Goal: Task Accomplishment & Management: Complete application form

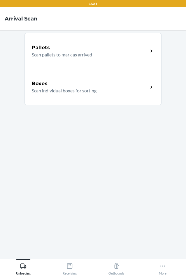
click at [102, 94] on p "Scan individual boxes for sorting" at bounding box center [88, 90] width 112 height 7
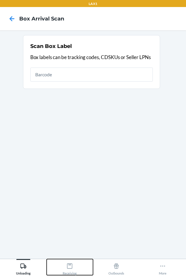
click at [71, 265] on icon at bounding box center [70, 266] width 6 height 6
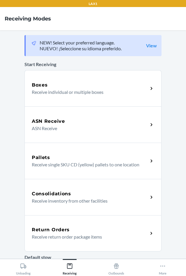
click at [99, 230] on div "Return Orders" at bounding box center [90, 229] width 117 height 7
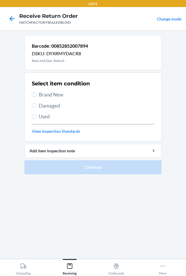
click at [41, 104] on span "Damaged" at bounding box center [97, 106] width 116 height 8
click at [37, 104] on input "Damaged" at bounding box center [34, 105] width 5 height 5
radio input "true"
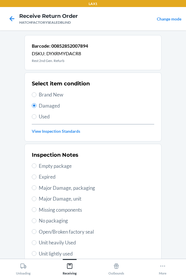
drag, startPoint x: 43, startPoint y: 202, endPoint x: 47, endPoint y: 200, distance: 4.6
click at [43, 202] on span "Major Damage, unit" at bounding box center [97, 199] width 116 height 8
click at [37, 201] on input "Major Damage, unit" at bounding box center [34, 198] width 5 height 5
radio input "true"
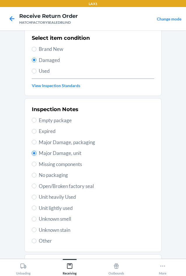
scroll to position [76, 0]
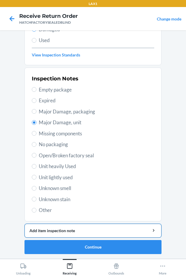
click at [85, 234] on button "Add item inspection note" at bounding box center [93, 231] width 137 height 14
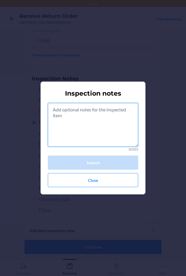
click at [78, 123] on textarea at bounding box center [93, 125] width 91 height 44
drag, startPoint x: 97, startPoint y: 127, endPoint x: 106, endPoint y: 130, distance: 9.6
click at [102, 133] on textarea at bounding box center [93, 125] width 91 height 44
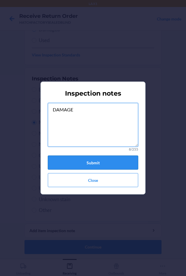
type textarea "DAMAGE"
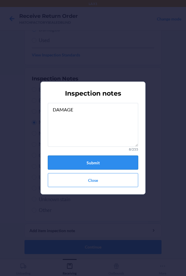
click at [120, 162] on button "Submit" at bounding box center [93, 162] width 91 height 14
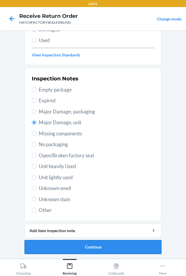
click at [108, 245] on button "Continue" at bounding box center [93, 247] width 137 height 14
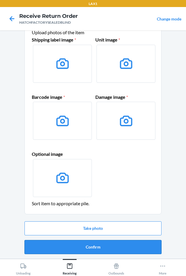
click at [111, 248] on button "Confirm" at bounding box center [93, 247] width 137 height 14
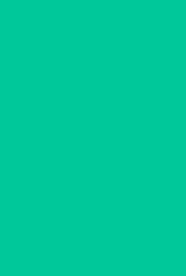
scroll to position [0, 0]
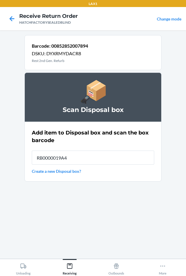
type input "RB0000019A4"
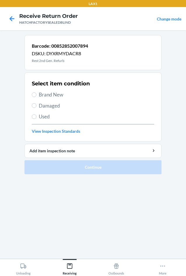
click at [50, 106] on span "Damaged" at bounding box center [97, 106] width 116 height 8
click at [37, 106] on input "Damaged" at bounding box center [34, 105] width 5 height 5
radio input "true"
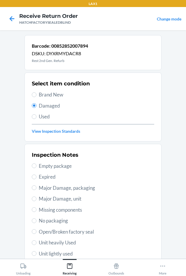
click at [39, 199] on span "Major Damage, unit" at bounding box center [97, 199] width 116 height 8
click at [37, 199] on input "Major Damage, unit" at bounding box center [34, 198] width 5 height 5
radio input "true"
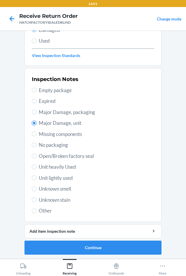
scroll to position [76, 0]
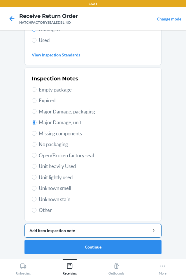
click at [73, 231] on div "Add item inspection note" at bounding box center [93, 230] width 127 height 6
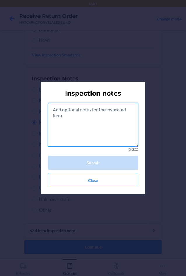
click at [93, 133] on textarea at bounding box center [93, 125] width 91 height 44
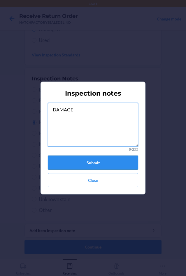
type textarea "DAMAGE"
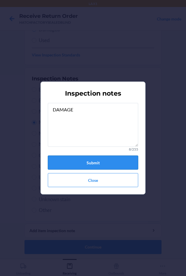
click at [91, 165] on button "Submit" at bounding box center [93, 162] width 91 height 14
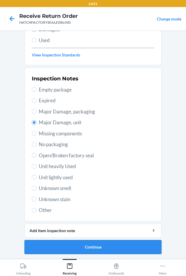
click at [94, 244] on button "Continue" at bounding box center [93, 247] width 137 height 14
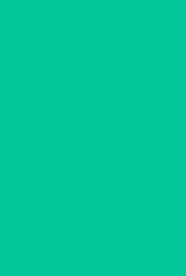
scroll to position [25, 0]
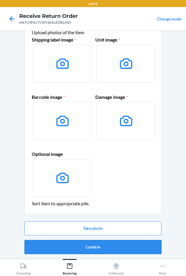
click at [97, 248] on button "Confirm" at bounding box center [93, 247] width 137 height 14
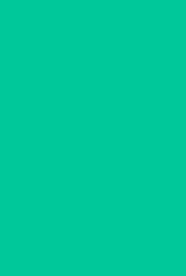
scroll to position [0, 0]
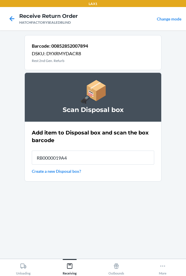
type input "RB0000019A4"
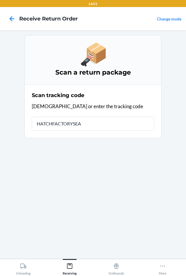
type input "HATCHFACTORYSEAL"
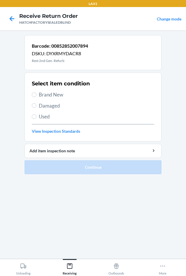
click at [44, 104] on span "Damaged" at bounding box center [97, 106] width 116 height 8
click at [37, 104] on input "Damaged" at bounding box center [34, 105] width 5 height 5
radio input "true"
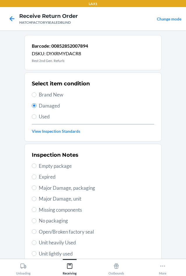
click at [40, 199] on span "Major Damage, unit" at bounding box center [97, 199] width 116 height 8
click at [37, 199] on input "Major Damage, unit" at bounding box center [34, 198] width 5 height 5
radio input "true"
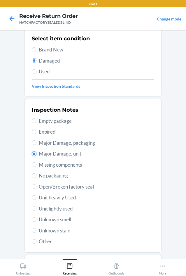
scroll to position [76, 0]
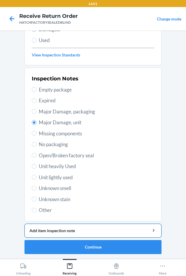
click at [70, 229] on button "Add item inspection note" at bounding box center [93, 231] width 137 height 14
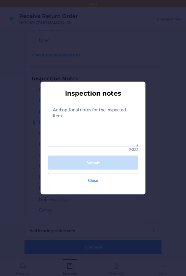
click at [71, 228] on div "Inspection notes 0/255 Submit Close" at bounding box center [93, 138] width 186 height 276
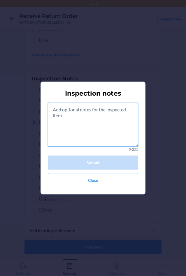
click at [90, 127] on textarea at bounding box center [93, 125] width 91 height 44
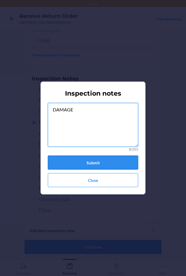
type textarea "DAMAGE"
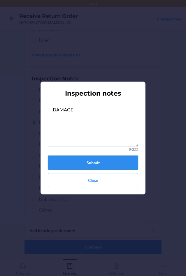
click at [106, 161] on button "Submit" at bounding box center [93, 162] width 91 height 14
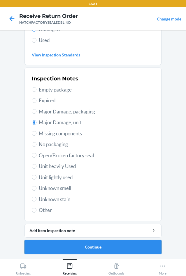
click at [94, 247] on button "Continue" at bounding box center [93, 247] width 137 height 14
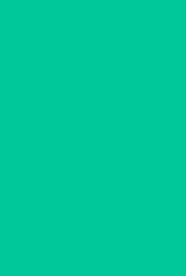
click at [94, 247] on button "Confirm" at bounding box center [93, 247] width 137 height 14
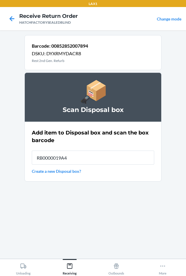
type input "RB0000019A4"
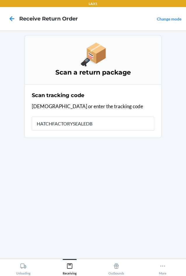
type input "HATCHFACTORYSEALEDBL"
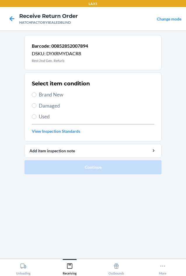
click at [49, 106] on span "Damaged" at bounding box center [97, 106] width 116 height 8
click at [37, 106] on input "Damaged" at bounding box center [34, 105] width 5 height 5
radio input "true"
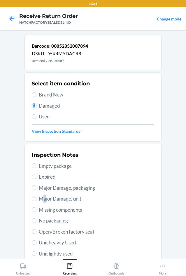
click at [43, 194] on div "Inspection Notes Empty package Expired Major Damage, packaging Major Damage, un…" at bounding box center [93, 220] width 123 height 143
click at [36, 204] on div "Inspection Notes Empty package Expired Major Damage, packaging Major Damage, un…" at bounding box center [93, 220] width 123 height 143
click at [39, 200] on span "Major Damage, unit" at bounding box center [97, 199] width 116 height 8
click at [37, 200] on input "Major Damage, unit" at bounding box center [34, 198] width 5 height 5
radio input "true"
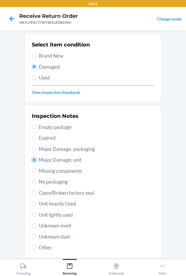
scroll to position [76, 0]
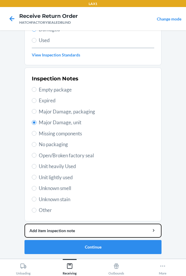
click at [105, 229] on div "Add item inspection note" at bounding box center [93, 230] width 127 height 6
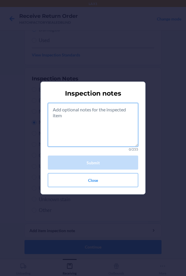
click at [105, 129] on textarea at bounding box center [93, 125] width 91 height 44
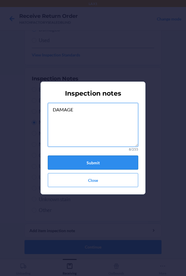
type textarea "DAMAGE"
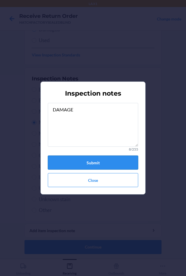
click at [112, 163] on button "Submit" at bounding box center [93, 162] width 91 height 14
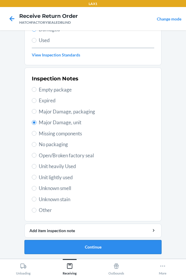
click at [92, 247] on button "Continue" at bounding box center [93, 247] width 137 height 14
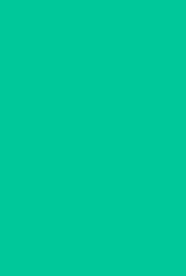
scroll to position [25, 0]
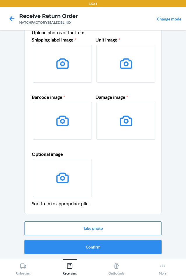
click at [93, 247] on button "Confirm" at bounding box center [93, 247] width 137 height 14
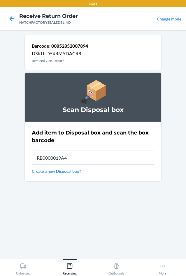
type input "RB0000019A4"
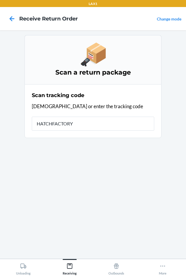
type input "HATCHFACTORYS"
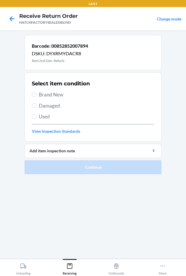
click at [38, 104] on label "Damaged" at bounding box center [93, 106] width 123 height 8
click at [37, 104] on input "Damaged" at bounding box center [34, 105] width 5 height 5
radio input "true"
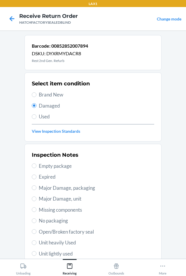
drag, startPoint x: 38, startPoint y: 199, endPoint x: 48, endPoint y: 182, distance: 20.0
click at [45, 188] on div "Inspection Notes Empty package Expired Major Damage, packaging Major Damage, un…" at bounding box center [93, 220] width 123 height 143
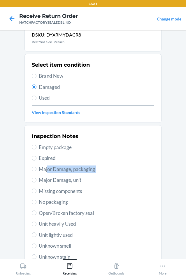
scroll to position [29, 0]
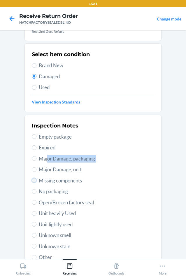
click at [32, 180] on input "Missing components" at bounding box center [34, 180] width 5 height 5
radio input "true"
click at [39, 169] on span "Major Damage, unit" at bounding box center [97, 170] width 116 height 8
click at [37, 169] on input "Major Damage, unit" at bounding box center [34, 169] width 5 height 5
radio input "true"
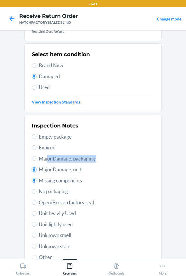
radio input "false"
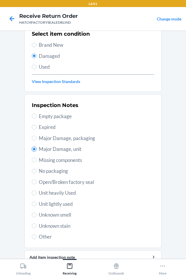
scroll to position [76, 0]
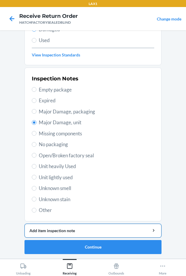
click at [105, 232] on div "Add item inspection note" at bounding box center [93, 230] width 127 height 6
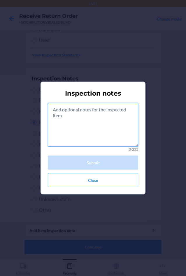
click at [94, 133] on textarea at bounding box center [93, 125] width 91 height 44
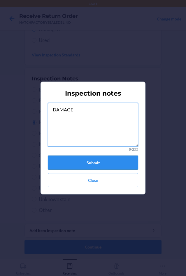
type textarea "DAMAGE"
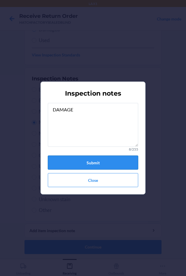
click at [127, 159] on button "Submit" at bounding box center [93, 162] width 91 height 14
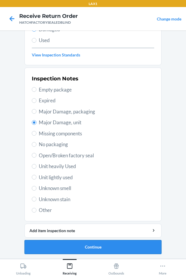
click at [104, 247] on button "Continue" at bounding box center [93, 247] width 137 height 14
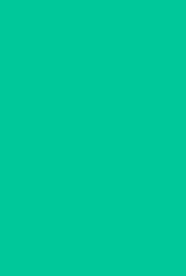
scroll to position [25, 0]
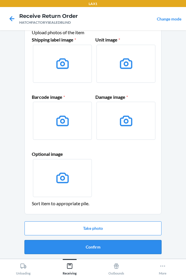
click at [104, 246] on button "Confirm" at bounding box center [93, 247] width 137 height 14
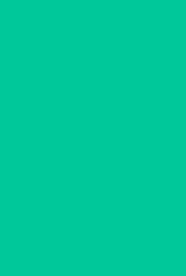
scroll to position [0, 0]
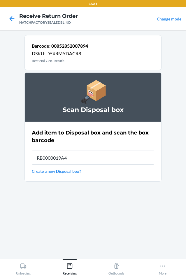
type input "RB0000019A4"
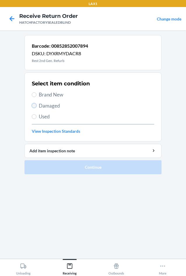
click at [33, 106] on input "Damaged" at bounding box center [34, 105] width 5 height 5
radio input "true"
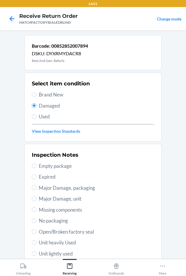
click at [46, 198] on span "Major Damage, unit" at bounding box center [97, 199] width 116 height 8
click at [37, 198] on input "Major Damage, unit" at bounding box center [34, 198] width 5 height 5
radio input "true"
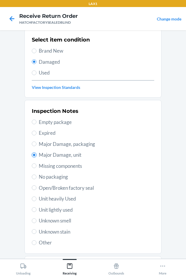
scroll to position [76, 0]
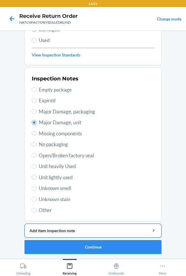
click at [100, 231] on div "Add item inspection note" at bounding box center [93, 230] width 127 height 6
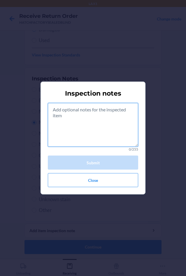
click at [112, 130] on textarea at bounding box center [93, 125] width 91 height 44
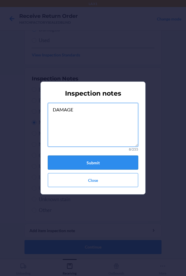
type textarea "DAMAGE"
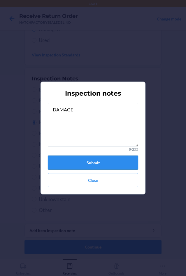
click at [93, 162] on button "Submit" at bounding box center [93, 162] width 91 height 14
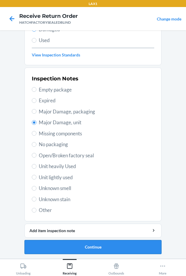
click at [84, 250] on button "Continue" at bounding box center [93, 247] width 137 height 14
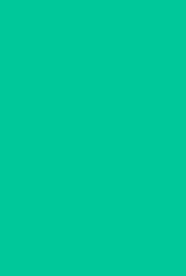
scroll to position [25, 0]
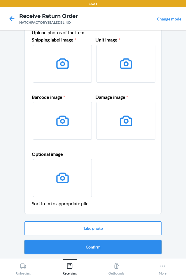
click at [88, 247] on button "Confirm" at bounding box center [93, 247] width 137 height 14
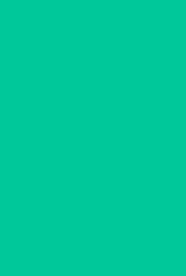
scroll to position [0, 0]
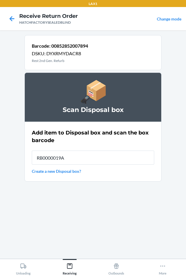
type input "RB0000019A4"
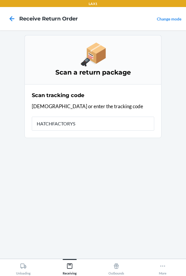
type input "HATCHFACTORYSE"
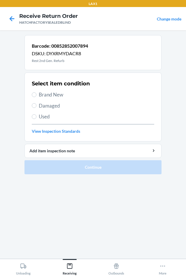
click at [38, 104] on label "Damaged" at bounding box center [93, 106] width 123 height 8
click at [37, 104] on input "Damaged" at bounding box center [34, 105] width 5 height 5
radio input "true"
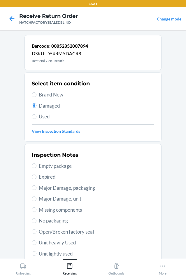
click at [50, 199] on span "Major Damage, unit" at bounding box center [97, 199] width 116 height 8
click at [37, 199] on input "Major Damage, unit" at bounding box center [34, 198] width 5 height 5
radio input "true"
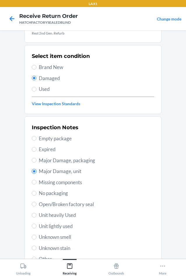
scroll to position [76, 0]
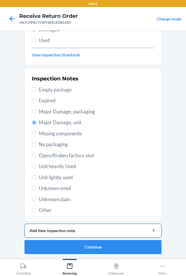
click at [80, 231] on div "Add item inspection note" at bounding box center [93, 230] width 127 height 6
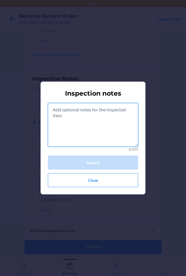
click at [99, 132] on textarea at bounding box center [93, 125] width 91 height 44
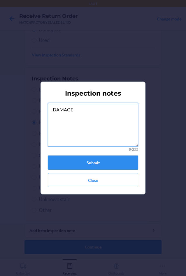
type textarea "DAMAGE"
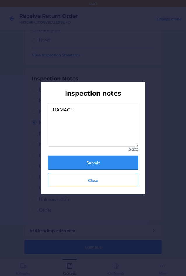
click at [81, 160] on button "Submit" at bounding box center [93, 162] width 91 height 14
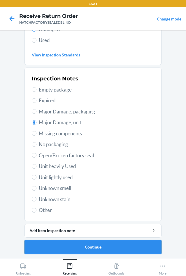
click at [105, 246] on button "Continue" at bounding box center [93, 247] width 137 height 14
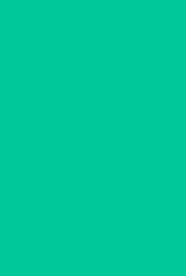
click at [106, 246] on button "Confirm" at bounding box center [93, 247] width 137 height 14
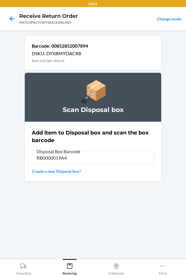
type input "RB0000019A4"
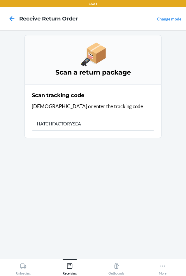
type input "HATCHFACTORYSEAL"
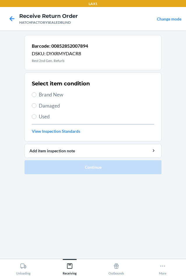
click at [48, 107] on span "Damaged" at bounding box center [97, 106] width 116 height 8
click at [37, 107] on input "Damaged" at bounding box center [34, 105] width 5 height 5
radio input "true"
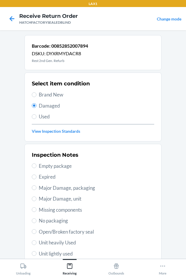
click at [53, 198] on span "Major Damage, unit" at bounding box center [97, 199] width 116 height 8
click at [37, 198] on input "Major Damage, unit" at bounding box center [34, 198] width 5 height 5
radio input "true"
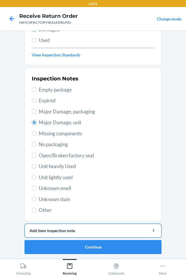
click at [72, 229] on div "Add item inspection note" at bounding box center [93, 230] width 127 height 6
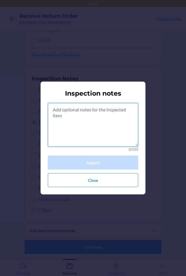
click at [78, 125] on textarea at bounding box center [93, 125] width 91 height 44
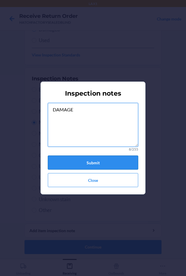
type textarea "DAMAGE"
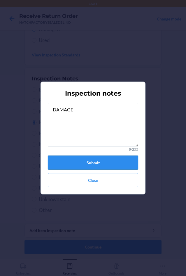
click at [95, 158] on button "Submit" at bounding box center [93, 162] width 91 height 14
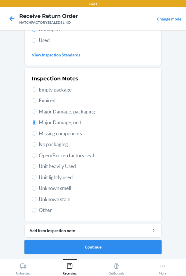
click at [118, 244] on button "Continue" at bounding box center [93, 247] width 137 height 14
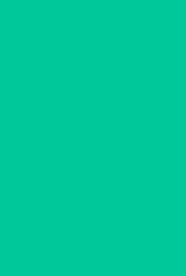
scroll to position [25, 0]
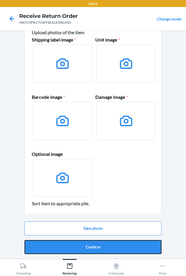
click at [118, 244] on button "Confirm" at bounding box center [93, 247] width 137 height 14
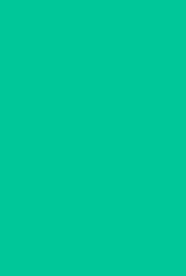
scroll to position [0, 0]
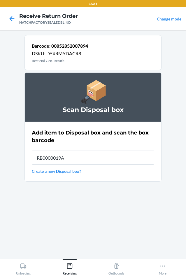
type input "RB0000019A4"
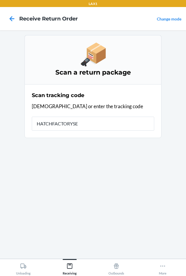
type input "HATCHFACTORYSEA"
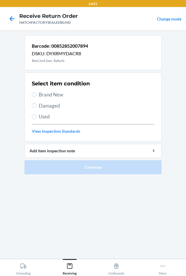
click at [44, 105] on span "Damaged" at bounding box center [97, 106] width 116 height 8
click at [37, 105] on input "Damaged" at bounding box center [34, 105] width 5 height 5
radio input "true"
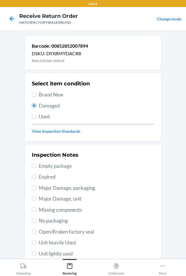
click at [48, 198] on span "Major Damage, unit" at bounding box center [97, 199] width 116 height 8
click at [37, 198] on input "Major Damage, unit" at bounding box center [34, 198] width 5 height 5
radio input "true"
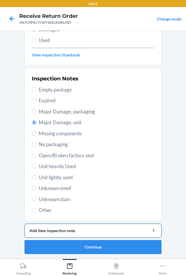
click at [78, 231] on div "Add item inspection note" at bounding box center [93, 230] width 127 height 6
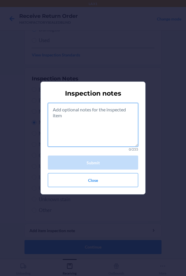
click at [92, 132] on textarea at bounding box center [93, 125] width 91 height 44
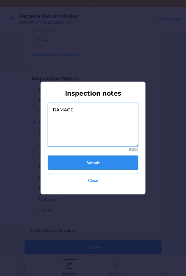
type textarea "DAMAGE"
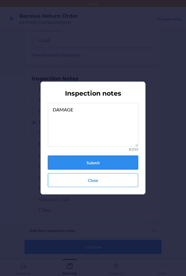
click at [83, 162] on button "Submit" at bounding box center [93, 162] width 91 height 14
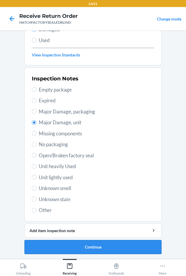
click at [110, 248] on button "Continue" at bounding box center [93, 247] width 137 height 14
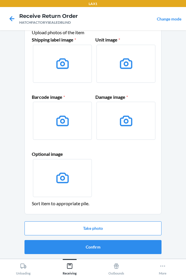
click at [111, 248] on button "Confirm" at bounding box center [93, 247] width 137 height 14
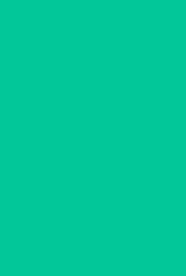
scroll to position [0, 0]
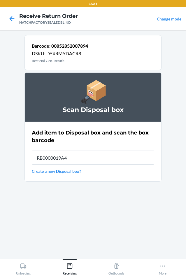
type input "RB0000019A4"
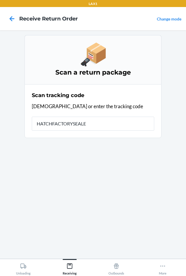
type input "HATCHFACTORYSEALED"
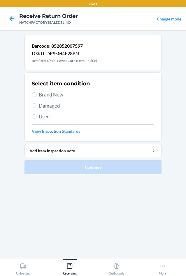
click at [53, 107] on span "Damaged" at bounding box center [97, 106] width 116 height 8
click at [37, 107] on input "Damaged" at bounding box center [34, 105] width 5 height 5
radio input "true"
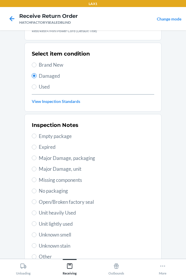
scroll to position [76, 0]
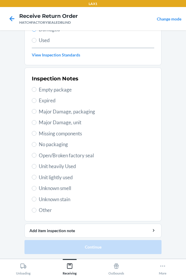
click at [64, 154] on span "Open/Broken factory seal" at bounding box center [97, 156] width 116 height 8
click at [37, 154] on input "Open/Broken factory seal" at bounding box center [34, 155] width 5 height 5
radio input "true"
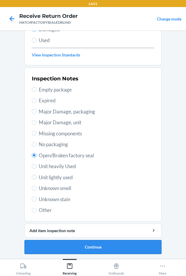
click at [136, 247] on button "Continue" at bounding box center [93, 247] width 137 height 14
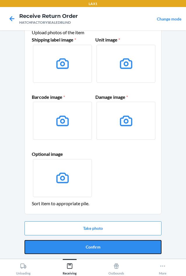
click at [136, 247] on button "Confirm" at bounding box center [93, 247] width 137 height 14
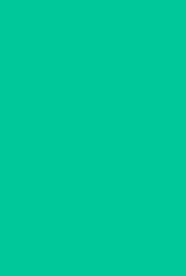
scroll to position [0, 0]
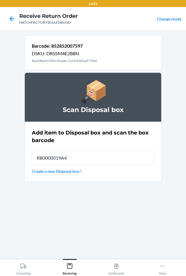
type input "RB0000019A4"
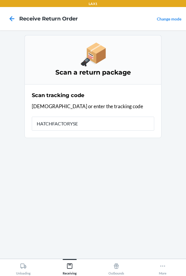
type input "HATCHFACTORYSEA"
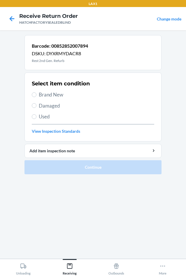
click at [46, 105] on span "Damaged" at bounding box center [97, 106] width 116 height 8
click at [37, 105] on input "Damaged" at bounding box center [34, 105] width 5 height 5
radio input "true"
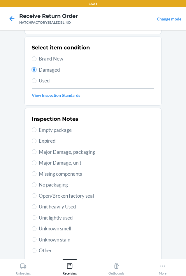
scroll to position [76, 0]
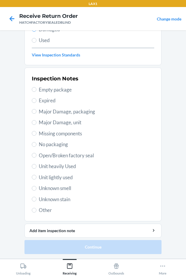
click at [64, 155] on span "Open/Broken factory seal" at bounding box center [97, 156] width 116 height 8
click at [37, 155] on input "Open/Broken factory seal" at bounding box center [34, 155] width 5 height 5
radio input "true"
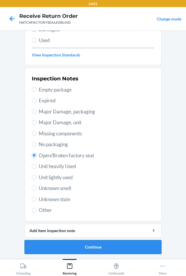
click at [126, 245] on button "Continue" at bounding box center [93, 247] width 137 height 14
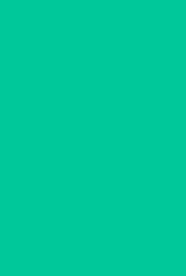
scroll to position [25, 0]
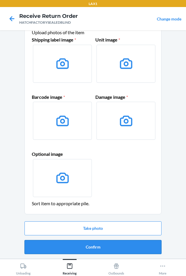
click at [127, 247] on button "Confirm" at bounding box center [93, 247] width 137 height 14
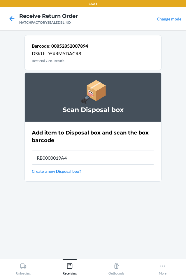
type input "RB0000019A4"
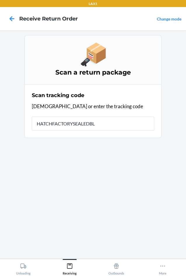
type input "HATCHFACTORYSEALEDBLI"
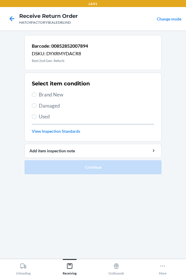
click at [46, 108] on span "Damaged" at bounding box center [97, 106] width 116 height 8
click at [37, 108] on input "Damaged" at bounding box center [34, 105] width 5 height 5
radio input "true"
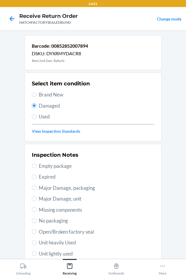
click at [50, 231] on span "Open/Broken factory seal" at bounding box center [97, 232] width 116 height 8
click at [37, 231] on input "Open/Broken factory seal" at bounding box center [34, 231] width 5 height 5
radio input "true"
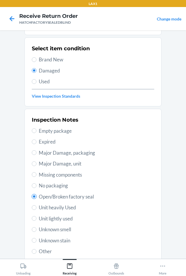
scroll to position [76, 0]
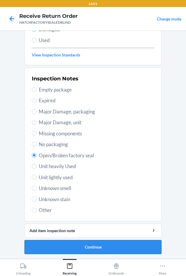
click at [110, 248] on button "Continue" at bounding box center [93, 247] width 137 height 14
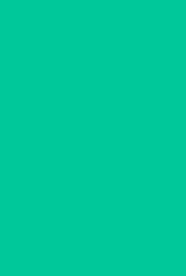
click at [110, 248] on button "Confirm" at bounding box center [93, 247] width 137 height 14
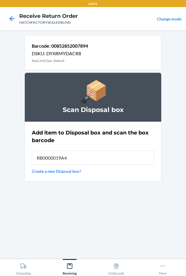
type input "RB0000019A4"
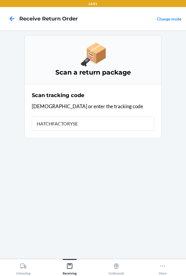
type input "HATCHFACTORYSEA"
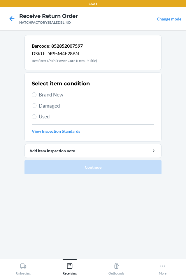
drag, startPoint x: 39, startPoint y: 106, endPoint x: 42, endPoint y: 139, distance: 33.5
click at [39, 105] on span "Damaged" at bounding box center [97, 106] width 116 height 8
click at [37, 105] on input "Damaged" at bounding box center [34, 105] width 5 height 5
radio input "true"
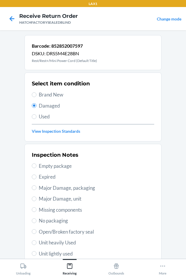
click at [51, 234] on span "Open/Broken factory seal" at bounding box center [97, 232] width 116 height 8
click at [37, 234] on input "Open/Broken factory seal" at bounding box center [34, 231] width 5 height 5
radio input "true"
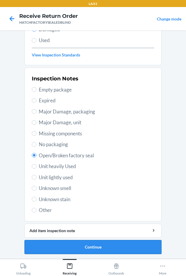
click at [75, 241] on button "Continue" at bounding box center [93, 247] width 137 height 14
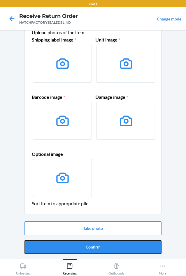
click at [77, 243] on button "Confirm" at bounding box center [93, 247] width 137 height 14
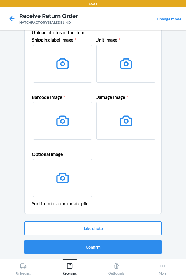
scroll to position [0, 0]
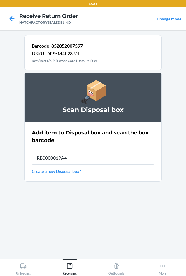
type input "RB0000019A4"
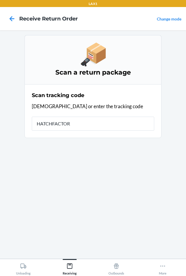
type input "HATCHFACTORY"
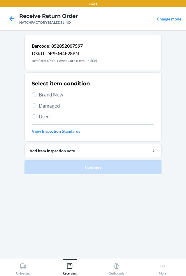
click at [53, 105] on span "Damaged" at bounding box center [97, 106] width 116 height 8
click at [37, 105] on input "Damaged" at bounding box center [34, 105] width 5 height 5
radio input "true"
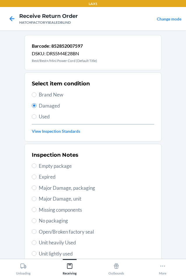
click at [55, 232] on span "Open/Broken factory seal" at bounding box center [97, 232] width 116 height 8
click at [37, 232] on input "Open/Broken factory seal" at bounding box center [34, 231] width 5 height 5
radio input "true"
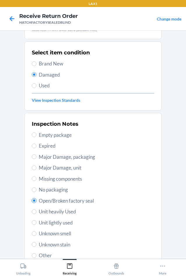
scroll to position [76, 0]
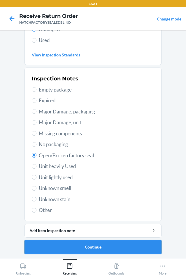
click at [63, 243] on button "Continue" at bounding box center [93, 247] width 137 height 14
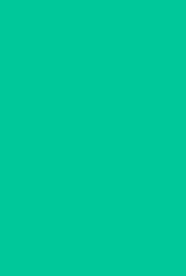
scroll to position [25, 0]
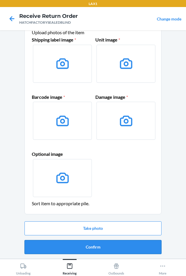
click at [63, 245] on button "Confirm" at bounding box center [93, 247] width 137 height 14
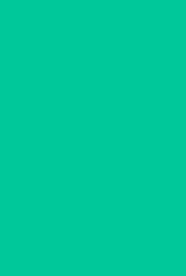
scroll to position [0, 0]
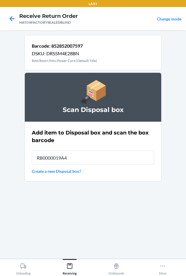
type input "RB0000019A4"
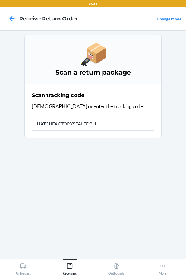
type input "HATCHFACTORYSEALEDBLIN"
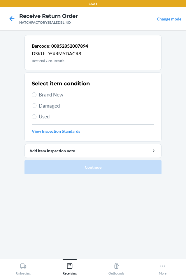
click at [49, 106] on span "Damaged" at bounding box center [97, 106] width 116 height 8
click at [37, 106] on input "Damaged" at bounding box center [34, 105] width 5 height 5
radio input "true"
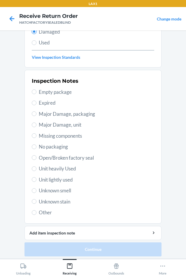
scroll to position [76, 0]
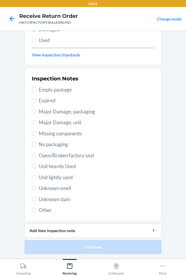
click at [42, 120] on span "Major Damage, unit" at bounding box center [97, 123] width 116 height 8
click at [37, 120] on input "Major Damage, unit" at bounding box center [34, 122] width 5 height 5
radio input "true"
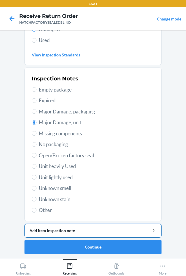
click at [72, 230] on div "Add item inspection note" at bounding box center [93, 230] width 127 height 6
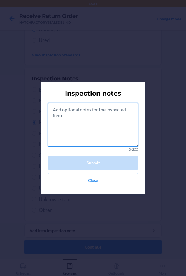
click at [77, 120] on textarea at bounding box center [93, 125] width 91 height 44
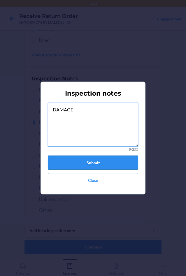
type textarea "DAMAGE"
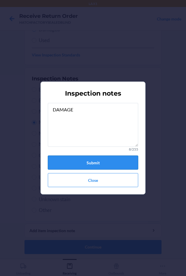
click at [77, 162] on button "Submit" at bounding box center [93, 162] width 91 height 14
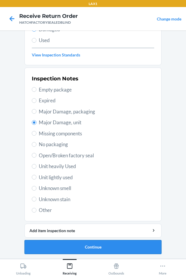
click at [86, 246] on button "Continue" at bounding box center [93, 247] width 137 height 14
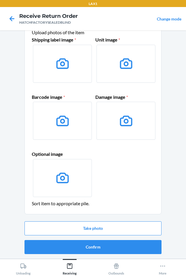
click at [86, 246] on button "Confirm" at bounding box center [93, 247] width 137 height 14
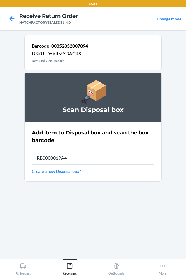
type input "RB0000019A4"
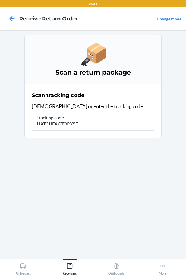
type input "HATCHFACTORYSEA"
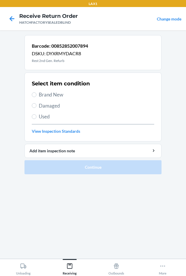
click at [45, 103] on span "Damaged" at bounding box center [97, 106] width 116 height 8
click at [37, 103] on input "Damaged" at bounding box center [34, 105] width 5 height 5
radio input "true"
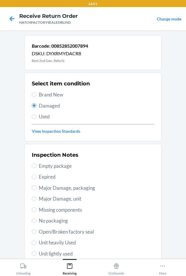
click at [49, 198] on span "Major Damage, unit" at bounding box center [97, 199] width 116 height 8
click at [37, 198] on input "Major Damage, unit" at bounding box center [34, 198] width 5 height 5
radio input "true"
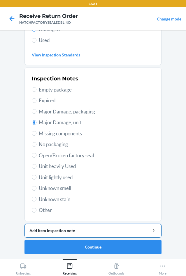
drag, startPoint x: 81, startPoint y: 229, endPoint x: 82, endPoint y: 226, distance: 3.0
click at [81, 229] on div "Add item inspection note" at bounding box center [93, 230] width 127 height 6
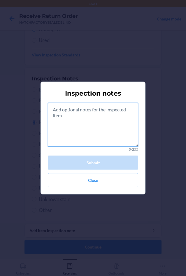
drag, startPoint x: 90, startPoint y: 125, endPoint x: 98, endPoint y: 123, distance: 8.0
click at [90, 125] on textarea at bounding box center [93, 125] width 91 height 44
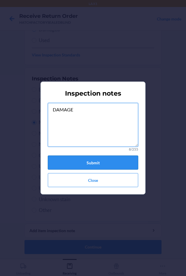
type textarea "DAMAGE"
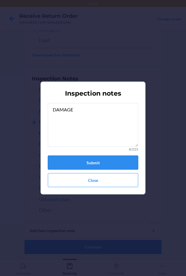
click at [97, 160] on button "Submit" at bounding box center [93, 162] width 91 height 14
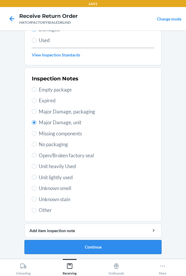
click at [70, 244] on button "Continue" at bounding box center [93, 247] width 137 height 14
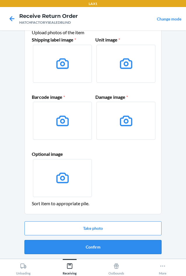
click at [81, 243] on button "Confirm" at bounding box center [93, 247] width 137 height 14
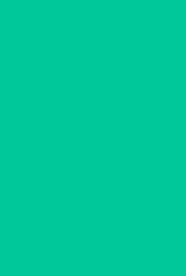
scroll to position [0, 0]
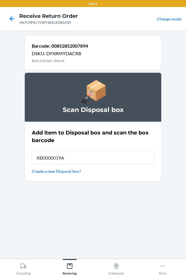
type input "RB0000019A4"
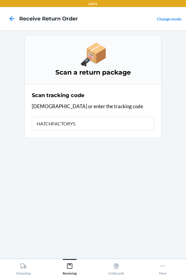
type input "HATCHFACTORYSE"
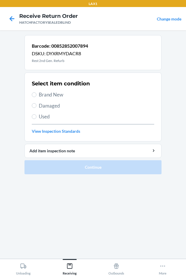
click at [47, 109] on span "Damaged" at bounding box center [97, 106] width 116 height 8
click at [37, 108] on input "Damaged" at bounding box center [34, 105] width 5 height 5
radio input "true"
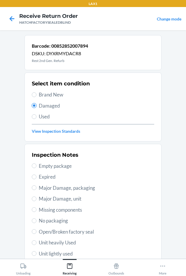
scroll to position [76, 0]
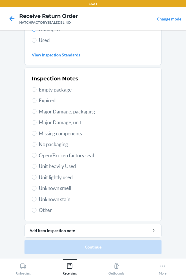
click at [41, 125] on span "Major Damage, unit" at bounding box center [97, 123] width 116 height 8
click at [37, 125] on input "Major Damage, unit" at bounding box center [34, 122] width 5 height 5
radio input "true"
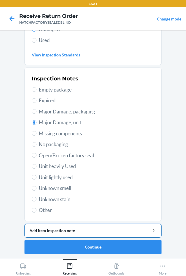
drag, startPoint x: 89, startPoint y: 231, endPoint x: 91, endPoint y: 226, distance: 4.7
click at [90, 229] on div "Add item inspection note" at bounding box center [93, 230] width 127 height 6
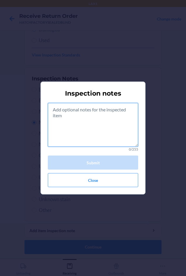
click at [100, 130] on textarea at bounding box center [93, 125] width 91 height 44
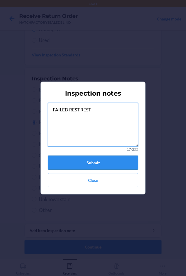
type textarea "FAILED REST REST"
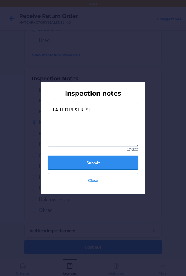
click at [123, 161] on button "Submit" at bounding box center [93, 162] width 91 height 14
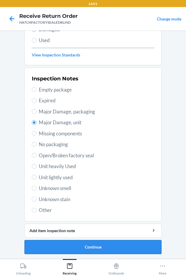
click at [110, 245] on button "Continue" at bounding box center [93, 247] width 137 height 14
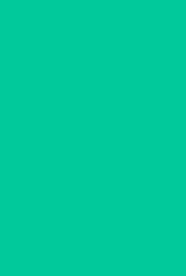
click at [110, 245] on button "Confirm" at bounding box center [93, 247] width 137 height 14
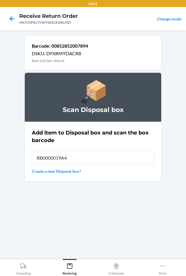
type input "RB0000019A4"
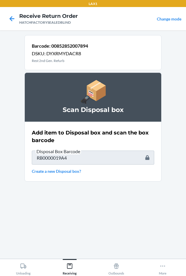
click at [185, 276] on html "LAX1 Receive Return Order HATCHFACTORYSEALEDBLIND Change mode Barcode: 00852852…" at bounding box center [93, 138] width 186 height 276
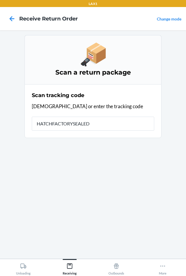
type input "HATCHFACTORYSEALEDB"
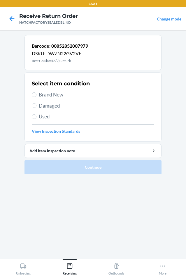
click at [42, 108] on span "Damaged" at bounding box center [97, 106] width 116 height 8
click at [37, 108] on input "Damaged" at bounding box center [34, 105] width 5 height 5
radio input "true"
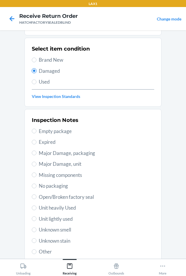
scroll to position [76, 0]
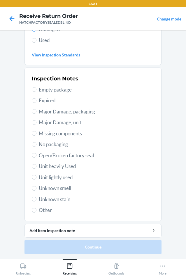
click at [51, 156] on span "Open/Broken factory seal" at bounding box center [97, 156] width 116 height 8
click at [37, 156] on input "Open/Broken factory seal" at bounding box center [34, 155] width 5 height 5
radio input "true"
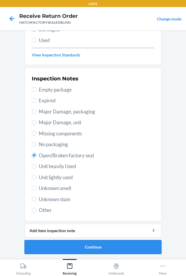
click at [106, 245] on button "Continue" at bounding box center [93, 247] width 137 height 14
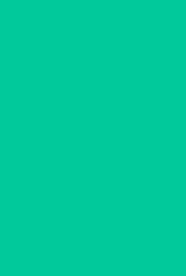
scroll to position [25, 0]
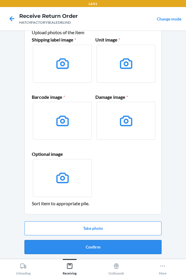
click at [107, 246] on button "Confirm" at bounding box center [93, 247] width 137 height 14
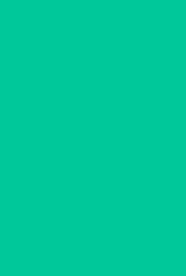
scroll to position [0, 0]
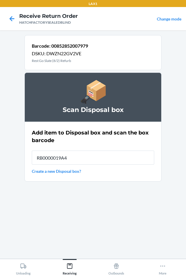
type input "RB0000019A4"
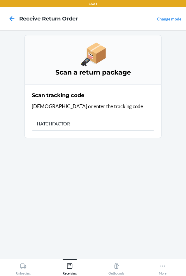
type input "HATCHFACTORY"
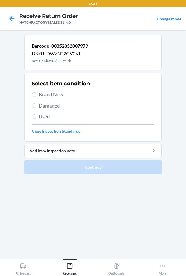
click at [42, 106] on span "Damaged" at bounding box center [97, 106] width 116 height 8
click at [37, 106] on input "Damaged" at bounding box center [34, 105] width 5 height 5
radio input "true"
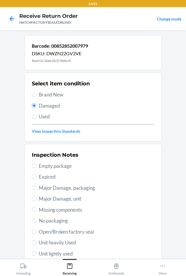
click at [52, 232] on span "Open/Broken factory seal" at bounding box center [97, 232] width 116 height 8
click at [37, 232] on input "Open/Broken factory seal" at bounding box center [34, 231] width 5 height 5
radio input "true"
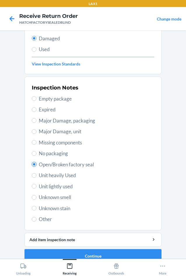
scroll to position [76, 0]
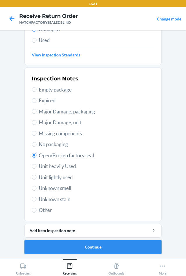
click at [103, 244] on button "Continue" at bounding box center [93, 247] width 137 height 14
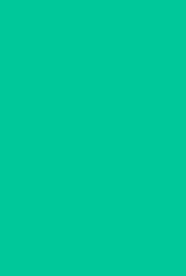
scroll to position [25, 0]
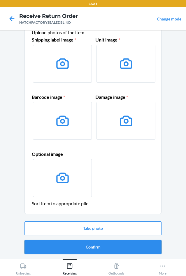
click at [122, 245] on div "Take photo Confirm" at bounding box center [93, 237] width 137 height 37
click at [114, 243] on button "Confirm" at bounding box center [93, 247] width 137 height 14
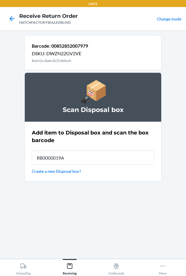
type input "RB0000019A4"
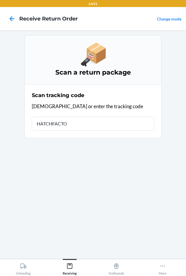
type input "HATCHFACTOR"
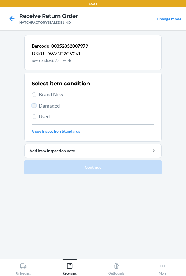
click at [36, 104] on input "Damaged" at bounding box center [34, 105] width 5 height 5
radio input "true"
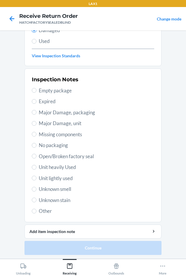
scroll to position [76, 0]
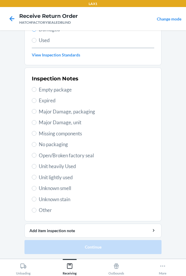
click at [55, 157] on span "Open/Broken factory seal" at bounding box center [97, 156] width 116 height 8
click at [37, 157] on input "Open/Broken factory seal" at bounding box center [34, 155] width 5 height 5
radio input "true"
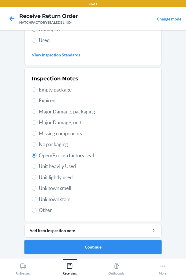
click at [110, 245] on button "Continue" at bounding box center [93, 247] width 137 height 14
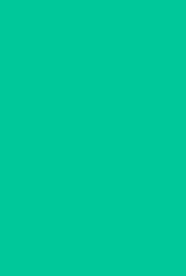
scroll to position [25, 0]
click at [110, 245] on button "Confirm" at bounding box center [93, 247] width 137 height 14
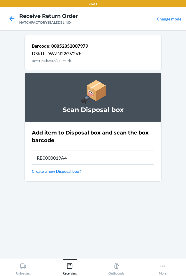
type input "RB0000019A4"
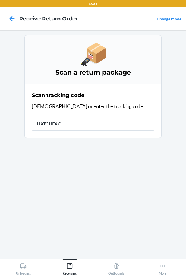
type input "HATCHFACT"
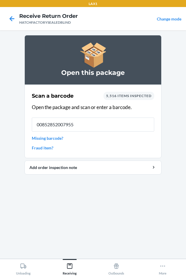
type input "00852852007955"
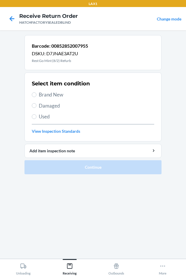
click at [48, 106] on span "Damaged" at bounding box center [97, 106] width 116 height 8
click at [37, 106] on input "Damaged" at bounding box center [34, 105] width 5 height 5
radio input "true"
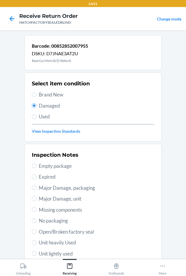
click at [66, 230] on span "Open/Broken factory seal" at bounding box center [97, 232] width 116 height 8
click at [37, 230] on input "Open/Broken factory seal" at bounding box center [34, 231] width 5 height 5
radio input "true"
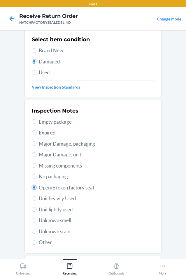
scroll to position [76, 0]
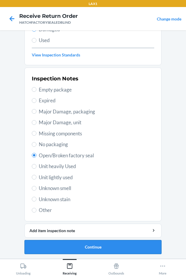
click at [93, 250] on button "Continue" at bounding box center [93, 247] width 137 height 14
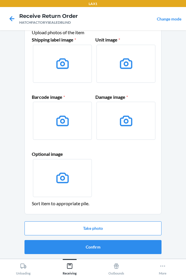
click at [94, 249] on button "Confirm" at bounding box center [93, 247] width 137 height 14
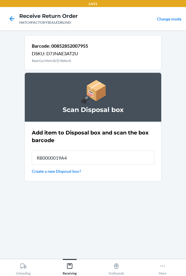
type input "RB0000019A4"
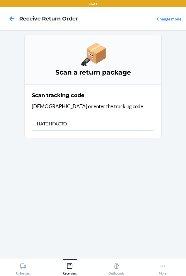
type input "HATCHFACTOR"
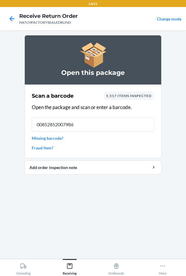
type input "00852852007986"
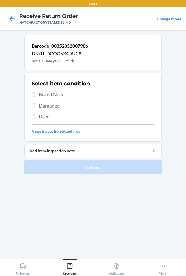
click at [42, 103] on span "Damaged" at bounding box center [97, 106] width 116 height 8
click at [37, 103] on input "Damaged" at bounding box center [34, 105] width 5 height 5
radio input "true"
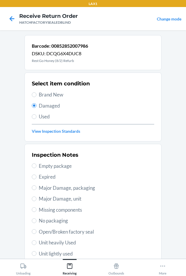
click at [80, 231] on span "Open/Broken factory seal" at bounding box center [97, 232] width 116 height 8
click at [37, 231] on input "Open/Broken factory seal" at bounding box center [34, 231] width 5 height 5
radio input "true"
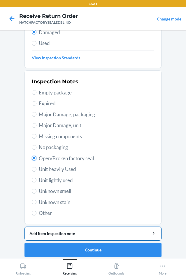
scroll to position [76, 0]
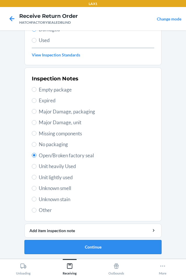
click at [109, 250] on button "Continue" at bounding box center [93, 247] width 137 height 14
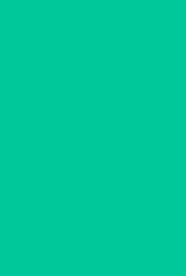
scroll to position [25, 0]
click at [109, 250] on button "Confirm" at bounding box center [93, 247] width 137 height 14
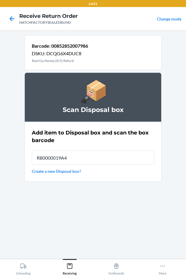
type input "RB0000019A4"
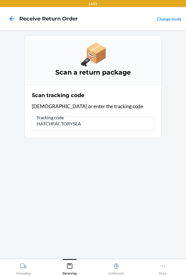
type input "HATCHFACTORYSEAL"
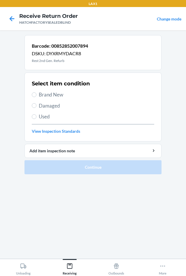
click at [43, 106] on span "Damaged" at bounding box center [97, 106] width 116 height 8
click at [37, 106] on input "Damaged" at bounding box center [34, 105] width 5 height 5
radio input "true"
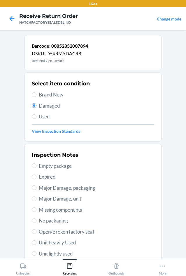
drag, startPoint x: 45, startPoint y: 198, endPoint x: 49, endPoint y: 196, distance: 4.7
click at [45, 198] on span "Major Damage, unit" at bounding box center [97, 199] width 116 height 8
click at [37, 198] on input "Major Damage, unit" at bounding box center [34, 198] width 5 height 5
radio input "true"
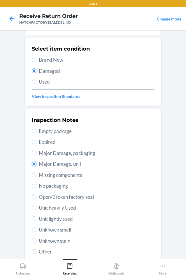
scroll to position [76, 0]
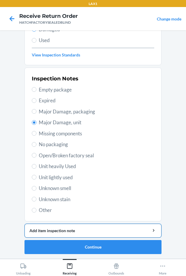
click at [83, 231] on div "Add item inspection note" at bounding box center [93, 230] width 127 height 6
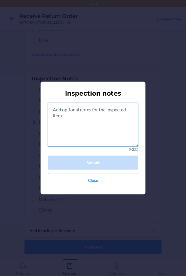
click at [84, 137] on textarea at bounding box center [93, 125] width 91 height 44
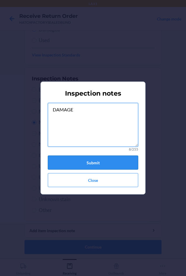
type textarea "DAMAGE"
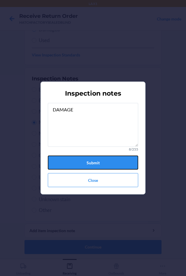
click at [101, 165] on button "Submit" at bounding box center [93, 162] width 91 height 14
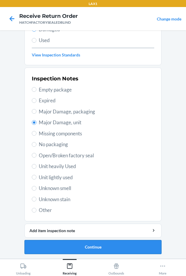
click at [112, 243] on button "Continue" at bounding box center [93, 247] width 137 height 14
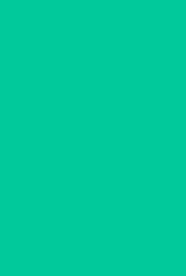
scroll to position [25, 0]
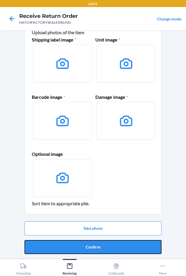
click at [112, 243] on button "Confirm" at bounding box center [93, 247] width 137 height 14
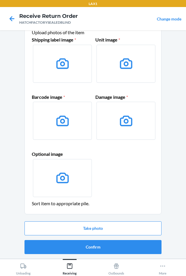
scroll to position [0, 0]
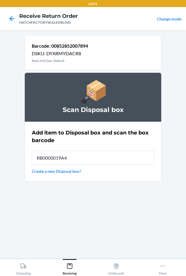
type input "RB0000019A4"
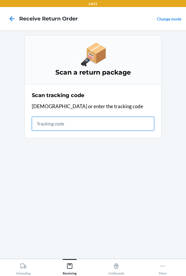
click at [85, 123] on input "text" at bounding box center [93, 124] width 123 height 14
type input "hatchfactoryse"
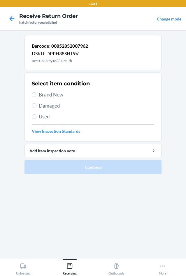
click at [39, 103] on span "Damaged" at bounding box center [97, 106] width 116 height 8
click at [37, 103] on input "Damaged" at bounding box center [34, 105] width 5 height 5
radio input "true"
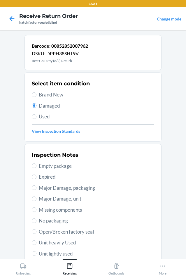
click at [44, 234] on span "Open/Broken factory seal" at bounding box center [97, 232] width 116 height 8
click at [37, 234] on input "Open/Broken factory seal" at bounding box center [34, 231] width 5 height 5
radio input "true"
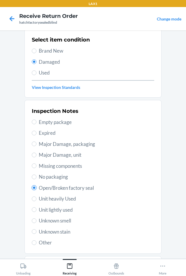
scroll to position [76, 0]
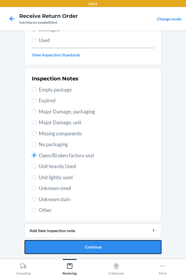
click at [74, 256] on ol "Barcode: 00852852007962 DSKU: DPPH38SHT9V Rest Go Putty (8/2) Refurb Select ite…" at bounding box center [93, 109] width 137 height 300
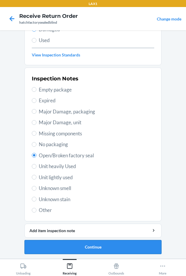
click at [92, 247] on button "Continue" at bounding box center [93, 247] width 137 height 14
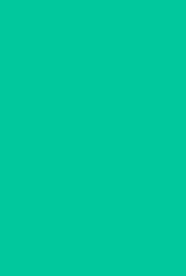
scroll to position [25, 0]
click at [92, 245] on button "Confirm" at bounding box center [93, 247] width 137 height 14
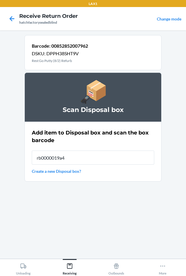
type input "rb0000019a4"
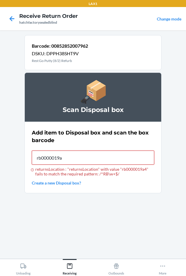
type input "rb0000019a4"
type input "rb00000189k"
type input "rb00000188c"
type input "rb0000019a4"
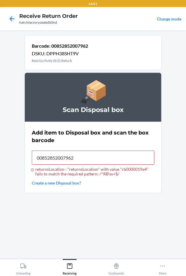
type input "00852852007962"
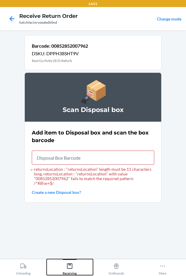
click at [68, 265] on icon at bounding box center [69, 265] width 5 height 5
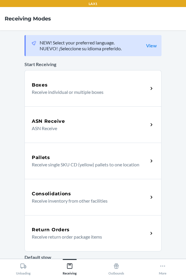
click at [75, 229] on div "Return Orders" at bounding box center [90, 229] width 117 height 7
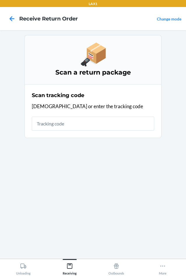
click at [89, 125] on input "text" at bounding box center [93, 124] width 123 height 14
type input "hatchfactorysea"
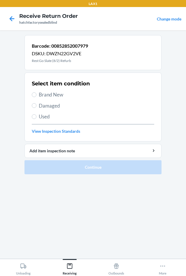
click at [45, 107] on span "Damaged" at bounding box center [97, 106] width 116 height 8
click at [37, 107] on input "Damaged" at bounding box center [34, 105] width 5 height 5
radio input "true"
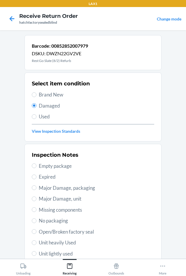
click at [41, 232] on span "Open/Broken factory seal" at bounding box center [97, 232] width 116 height 8
click at [37, 232] on input "Open/Broken factory seal" at bounding box center [34, 231] width 5 height 5
radio input "true"
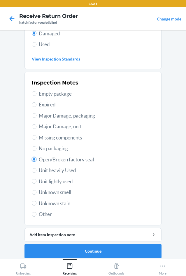
scroll to position [76, 0]
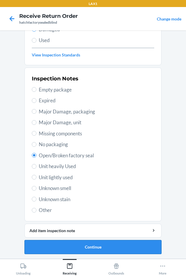
click at [94, 245] on button "Continue" at bounding box center [93, 247] width 137 height 14
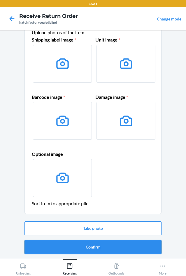
click at [93, 245] on button "Confirm" at bounding box center [93, 247] width 137 height 14
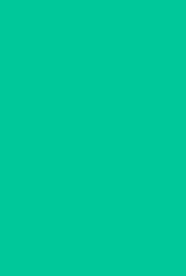
scroll to position [0, 0]
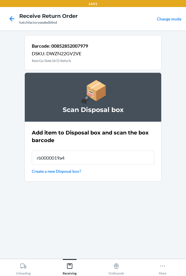
type input "rb0000019a4"
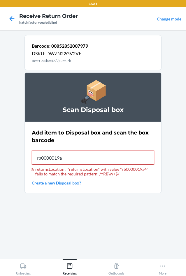
type input "rb0000019a4"
type input "RB0000019A4"
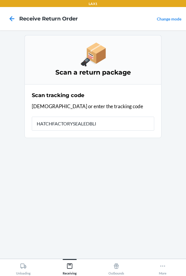
type input "HATCHFACTORYSEALEDBLIN"
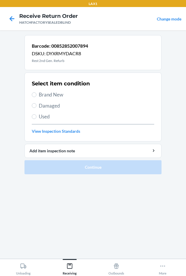
click at [54, 103] on span "Damaged" at bounding box center [97, 106] width 116 height 8
click at [37, 103] on input "Damaged" at bounding box center [34, 105] width 5 height 5
radio input "true"
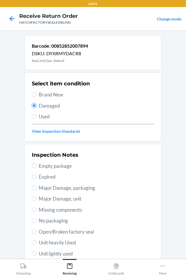
scroll to position [76, 0]
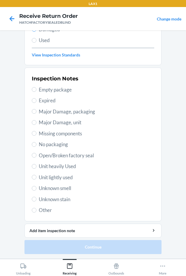
click at [42, 120] on span "Major Damage, unit" at bounding box center [97, 123] width 116 height 8
click at [37, 120] on input "Major Damage, unit" at bounding box center [34, 122] width 5 height 5
radio input "true"
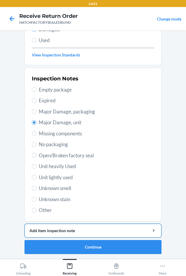
drag, startPoint x: 73, startPoint y: 232, endPoint x: 73, endPoint y: 227, distance: 4.4
click at [73, 230] on div "Add item inspection note" at bounding box center [93, 230] width 127 height 6
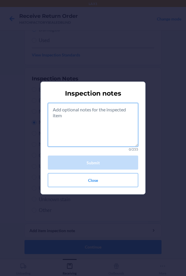
click at [84, 131] on textarea at bounding box center [93, 125] width 91 height 44
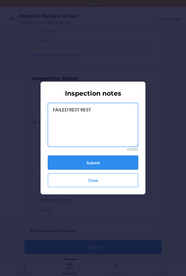
type textarea "FAILED REST REST"
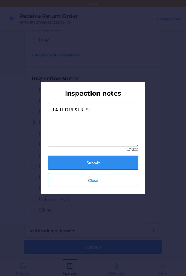
click at [97, 160] on button "Submit" at bounding box center [93, 162] width 91 height 14
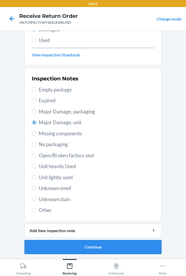
click at [89, 249] on button "Continue" at bounding box center [93, 247] width 137 height 14
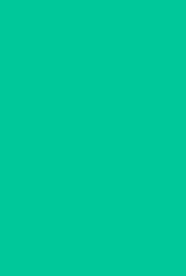
scroll to position [25, 0]
click at [95, 244] on button "Confirm" at bounding box center [93, 247] width 137 height 14
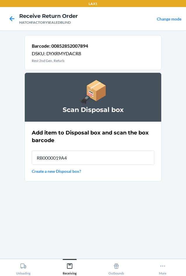
type input "RB0000019A4"
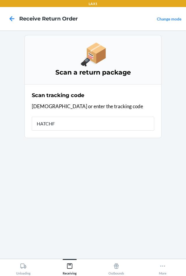
type input "HATCHFA"
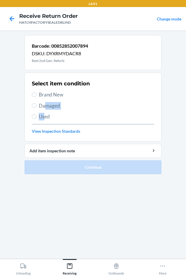
click at [44, 119] on div "Select item condition Brand New Damaged Used View Inspection Standards" at bounding box center [93, 107] width 123 height 58
click at [37, 106] on label "Damaged" at bounding box center [93, 106] width 123 height 8
click at [37, 106] on input "Damaged" at bounding box center [34, 105] width 5 height 5
radio input "true"
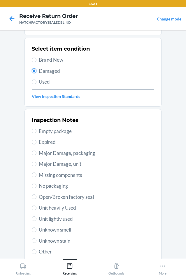
scroll to position [76, 0]
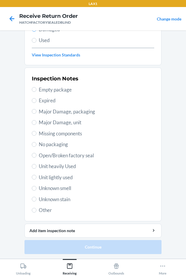
click at [40, 124] on span "Major Damage, unit" at bounding box center [97, 123] width 116 height 8
click at [37, 124] on input "Major Damage, unit" at bounding box center [34, 122] width 5 height 5
radio input "true"
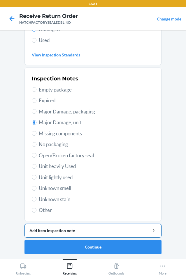
click at [74, 231] on div "Add item inspection note" at bounding box center [93, 230] width 127 height 6
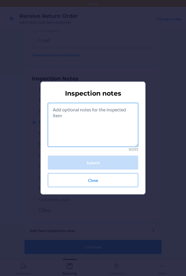
click at [94, 131] on textarea at bounding box center [93, 125] width 91 height 44
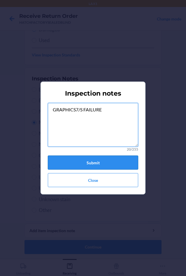
type textarea "GRAPHICS7/S FAILURE"
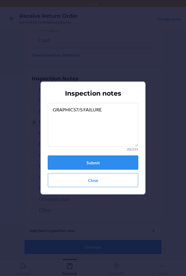
click at [88, 164] on button "Submit" at bounding box center [93, 162] width 91 height 14
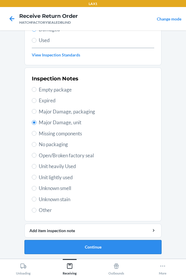
click at [105, 249] on button "Continue" at bounding box center [93, 247] width 137 height 14
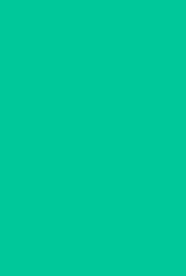
click at [105, 249] on button "Confirm" at bounding box center [93, 247] width 137 height 14
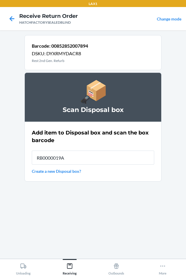
type input "RB0000019A4"
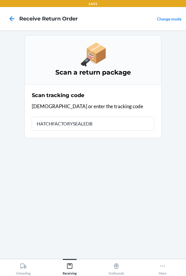
type input "HATCHFACTORYSEALEDBL"
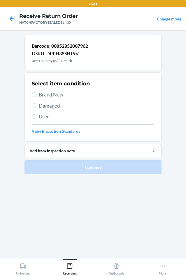
click at [40, 105] on span "Damaged" at bounding box center [97, 106] width 116 height 8
click at [37, 105] on input "Damaged" at bounding box center [34, 105] width 5 height 5
radio input "true"
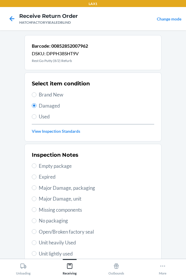
click at [39, 230] on span "Open/Broken factory seal" at bounding box center [97, 232] width 116 height 8
click at [37, 230] on input "Open/Broken factory seal" at bounding box center [34, 231] width 5 height 5
radio input "true"
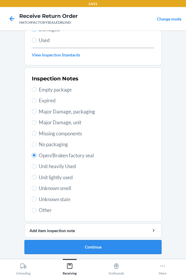
click at [102, 246] on button "Continue" at bounding box center [93, 247] width 137 height 14
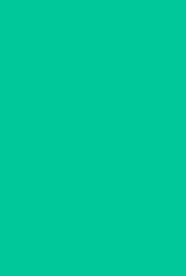
scroll to position [25, 0]
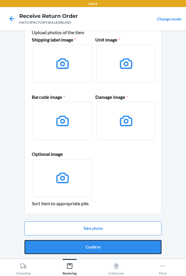
click at [102, 246] on button "Confirm" at bounding box center [93, 247] width 137 height 14
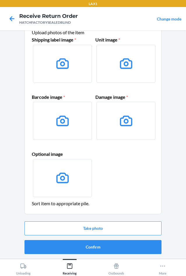
scroll to position [0, 0]
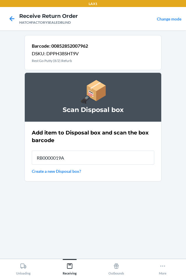
type input "RB0000019A4"
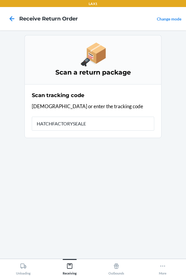
type input "HATCHFACTORYSEALED"
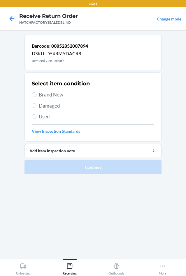
click at [45, 105] on span "Damaged" at bounding box center [97, 106] width 116 height 8
click at [37, 105] on input "Damaged" at bounding box center [34, 105] width 5 height 5
radio input "true"
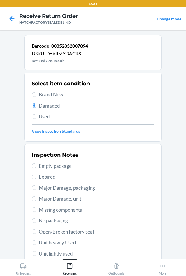
click at [41, 198] on span "Major Damage, unit" at bounding box center [97, 199] width 116 height 8
click at [37, 198] on input "Major Damage, unit" at bounding box center [34, 198] width 5 height 5
radio input "true"
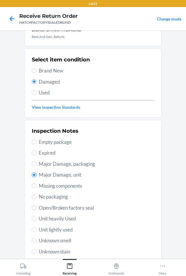
scroll to position [76, 0]
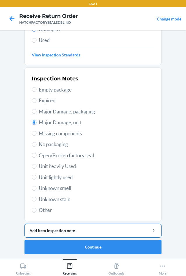
click at [85, 231] on div "Add item inspection note" at bounding box center [93, 230] width 127 height 6
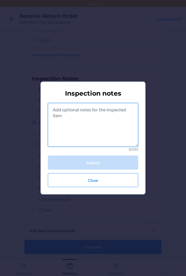
click at [99, 132] on textarea at bounding box center [93, 125] width 91 height 44
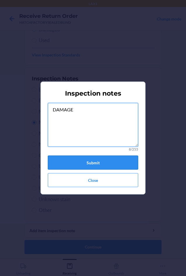
type textarea "DAMAGE"
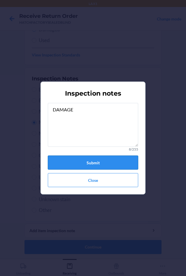
click at [92, 161] on button "Submit" at bounding box center [93, 162] width 91 height 14
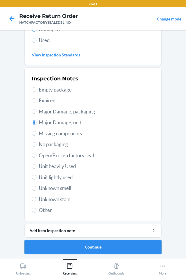
click at [94, 248] on button "Continue" at bounding box center [93, 247] width 137 height 14
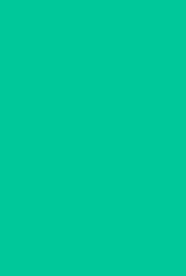
scroll to position [25, 0]
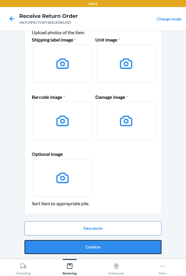
click at [94, 248] on button "Confirm" at bounding box center [93, 247] width 137 height 14
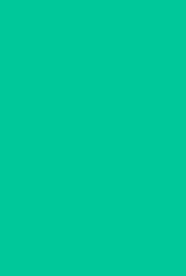
scroll to position [0, 0]
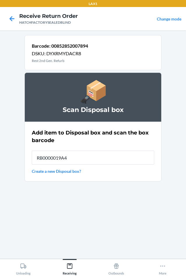
type input "RB0000019A4"
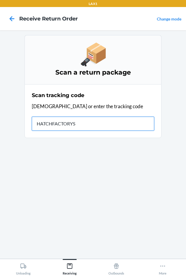
type input "HATCHFACTORYSE"
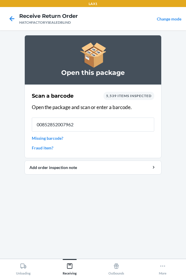
type input "00852852007962"
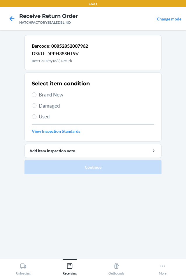
click at [49, 103] on span "Damaged" at bounding box center [97, 106] width 116 height 8
click at [37, 103] on input "Damaged" at bounding box center [34, 105] width 5 height 5
radio input "true"
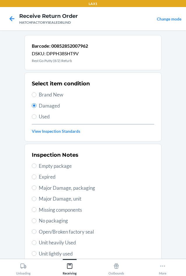
click at [49, 233] on span "Open/Broken factory seal" at bounding box center [97, 232] width 116 height 8
click at [37, 233] on input "Open/Broken factory seal" at bounding box center [34, 231] width 5 height 5
radio input "true"
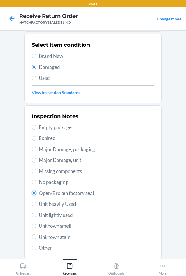
scroll to position [76, 0]
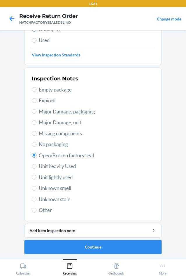
click at [79, 247] on button "Continue" at bounding box center [93, 247] width 137 height 14
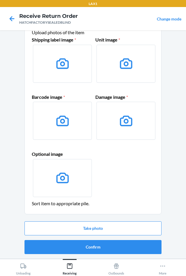
click at [79, 245] on button "Confirm" at bounding box center [93, 247] width 137 height 14
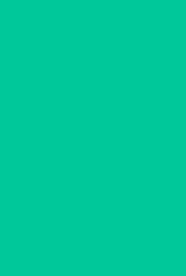
scroll to position [0, 0]
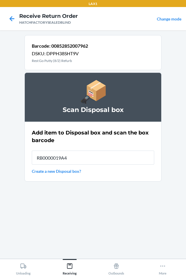
type input "RB0000019A4"
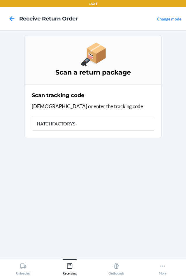
type input "HATCHFACTORYSE"
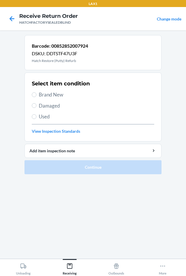
click at [46, 107] on span "Damaged" at bounding box center [97, 106] width 116 height 8
click at [37, 107] on input "Damaged" at bounding box center [34, 105] width 5 height 5
radio input "true"
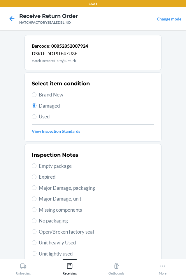
click at [36, 199] on label "Major Damage, unit" at bounding box center [93, 199] width 123 height 8
click at [36, 199] on input "Major Damage, unit" at bounding box center [34, 198] width 5 height 5
radio input "true"
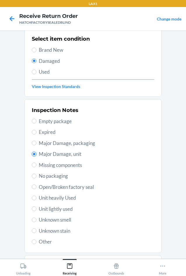
scroll to position [76, 0]
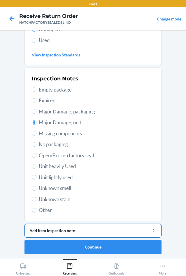
click at [60, 226] on button "Add item inspection note" at bounding box center [93, 231] width 137 height 14
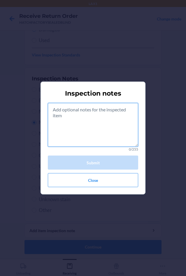
click at [102, 127] on textarea at bounding box center [93, 125] width 91 height 44
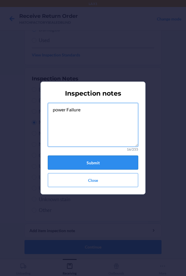
type textarea "power Failure"
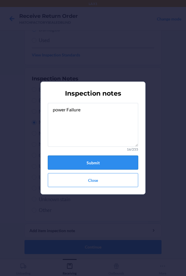
click at [86, 162] on button "Submit" at bounding box center [93, 162] width 91 height 14
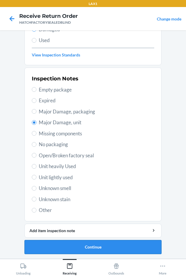
click at [93, 245] on button "Continue" at bounding box center [93, 247] width 137 height 14
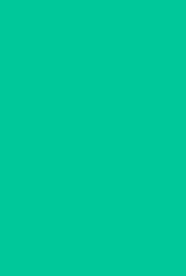
click at [93, 245] on button "Confirm" at bounding box center [93, 247] width 137 height 14
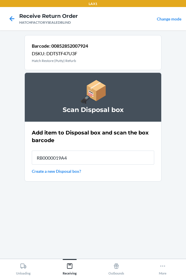
type input "RB0000019A4"
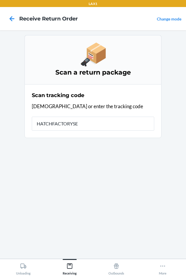
type input "HATCHFACTORYSEA"
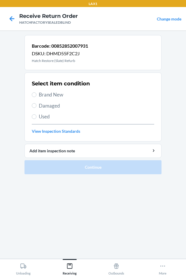
click at [50, 92] on span "Brand New" at bounding box center [97, 95] width 116 height 8
click at [37, 92] on input "Brand New" at bounding box center [34, 94] width 5 height 5
radio input "true"
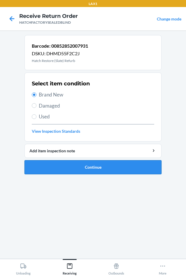
click at [70, 168] on button "Continue" at bounding box center [93, 167] width 137 height 14
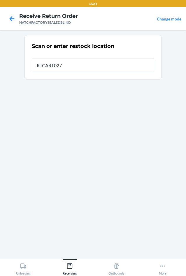
type input "RTCART027"
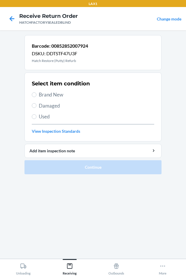
click at [38, 97] on label "Brand New" at bounding box center [93, 95] width 123 height 8
click at [37, 97] on input "Brand New" at bounding box center [34, 94] width 5 height 5
radio input "true"
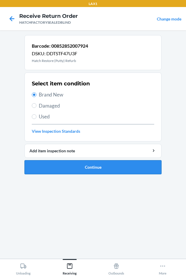
click at [85, 167] on button "Continue" at bounding box center [93, 167] width 137 height 14
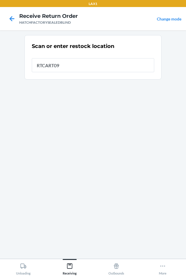
type input "RTCART094"
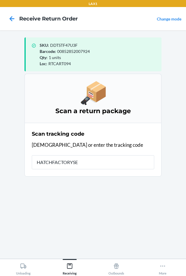
type input "HATCHFACTORYSEA"
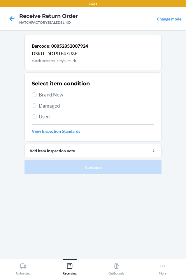
click at [31, 94] on section "Select item condition Brand New Damaged Used View Inspection Standards" at bounding box center [93, 106] width 137 height 69
click at [47, 94] on span "Brand New" at bounding box center [97, 95] width 116 height 8
click at [37, 94] on input "Brand New" at bounding box center [34, 94] width 5 height 5
radio input "true"
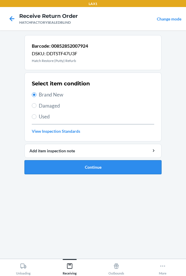
click at [73, 167] on button "Continue" at bounding box center [93, 167] width 137 height 14
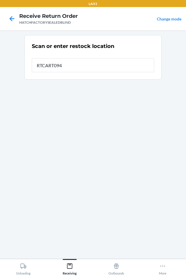
type input "RTCART094"
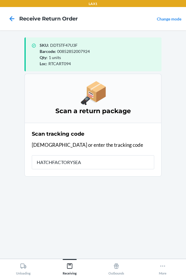
type input "HATCHFACTORYSEAL"
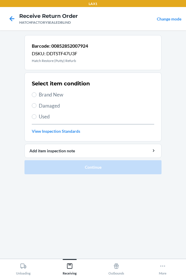
click at [47, 94] on span "Brand New" at bounding box center [97, 95] width 116 height 8
click at [37, 94] on input "Brand New" at bounding box center [34, 94] width 5 height 5
radio input "true"
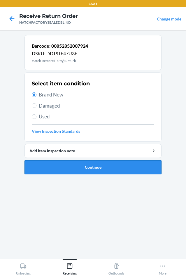
click at [67, 167] on button "Continue" at bounding box center [93, 167] width 137 height 14
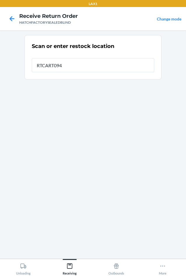
type input "RTCART094"
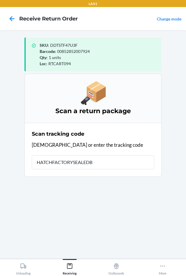
type input "HATCHFACTORYSEALEDBL"
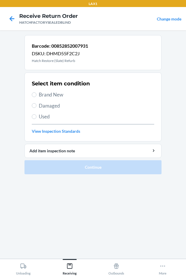
click at [52, 91] on span "Brand New" at bounding box center [97, 95] width 116 height 8
click at [37, 92] on input "Brand New" at bounding box center [34, 94] width 5 height 5
radio input "true"
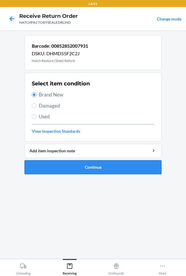
drag, startPoint x: 73, startPoint y: 169, endPoint x: 77, endPoint y: 158, distance: 11.5
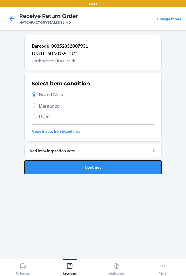
click at [74, 166] on button "Continue" at bounding box center [93, 167] width 137 height 14
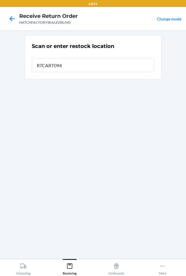
type input "RTCART094"
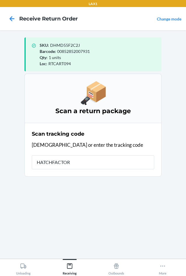
type input "HATCHFACTORY"
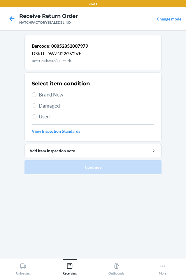
click at [47, 92] on span "Brand New" at bounding box center [97, 95] width 116 height 8
click at [37, 92] on input "Brand New" at bounding box center [34, 94] width 5 height 5
radio input "true"
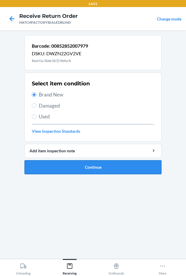
click at [58, 164] on button "Continue" at bounding box center [93, 167] width 137 height 14
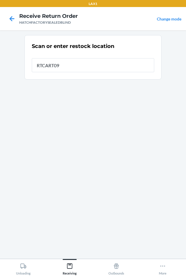
type input "RTCART094"
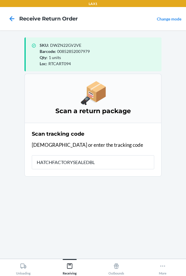
type input "HATCHFACTORYSEALEDBLI"
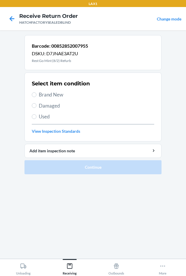
click at [44, 92] on span "Brand New" at bounding box center [97, 95] width 116 height 8
click at [37, 92] on input "Brand New" at bounding box center [34, 94] width 5 height 5
radio input "true"
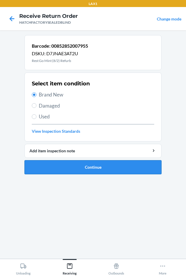
click at [63, 169] on button "Continue" at bounding box center [93, 167] width 137 height 14
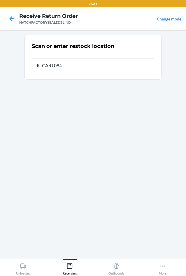
type input "RTCART094"
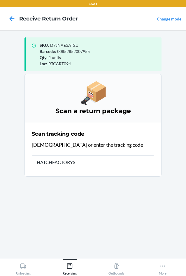
type input "HATCHFACTORYSE"
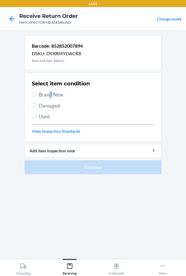
click at [51, 94] on span "Brand New" at bounding box center [97, 95] width 116 height 8
click at [37, 95] on label "Brand New" at bounding box center [93, 95] width 123 height 8
click at [37, 95] on input "Brand New" at bounding box center [34, 94] width 5 height 5
radio input "true"
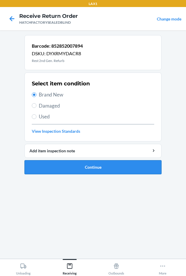
click at [72, 171] on button "Continue" at bounding box center [93, 167] width 137 height 14
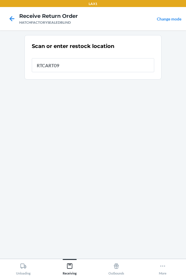
type input "RTCART094"
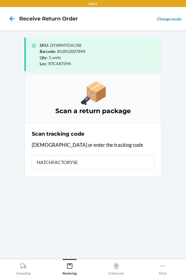
type input "HATCHFACTORYSEA"
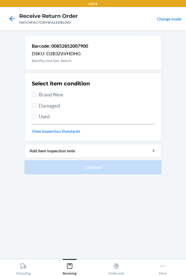
click at [58, 96] on span "Brand New" at bounding box center [97, 95] width 116 height 8
click at [37, 96] on input "Brand New" at bounding box center [34, 94] width 5 height 5
radio input "true"
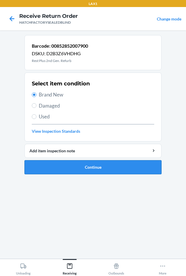
click at [53, 165] on button "Continue" at bounding box center [93, 167] width 137 height 14
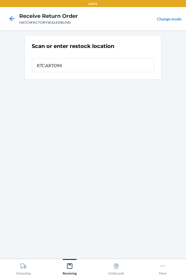
type input "RTCART094"
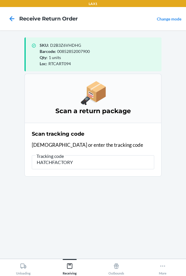
type input "HATCHFACTORYS"
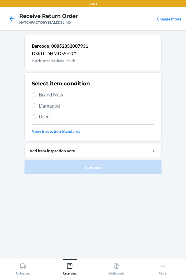
click at [42, 105] on span "Damaged" at bounding box center [97, 106] width 116 height 8
click at [37, 105] on input "Damaged" at bounding box center [34, 105] width 5 height 5
radio input "true"
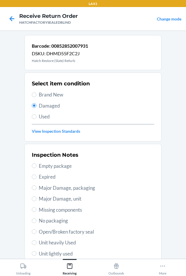
click at [39, 200] on span "Major Damage, unit" at bounding box center [97, 199] width 116 height 8
click at [37, 200] on input "Major Damage, unit" at bounding box center [34, 198] width 5 height 5
radio input "true"
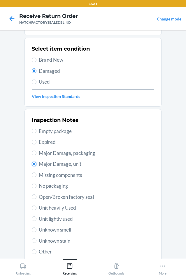
scroll to position [76, 0]
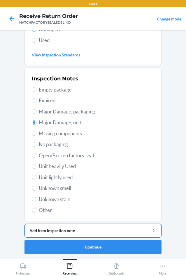
click at [87, 234] on button "Add item inspection note" at bounding box center [93, 231] width 137 height 14
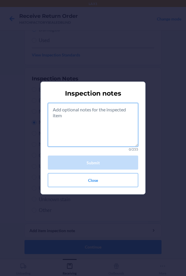
click at [101, 133] on textarea at bounding box center [93, 125] width 91 height 44
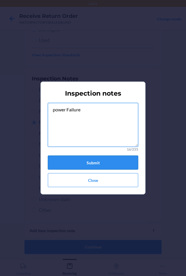
type textarea "power Failure"
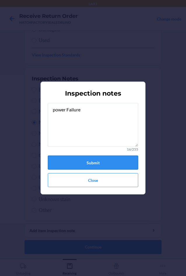
click at [104, 159] on button "Submit" at bounding box center [93, 162] width 91 height 14
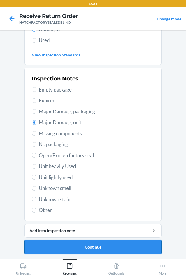
click at [112, 245] on button "Continue" at bounding box center [93, 247] width 137 height 14
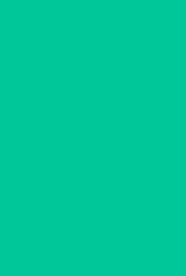
scroll to position [25, 0]
click at [112, 245] on button "Confirm" at bounding box center [93, 247] width 137 height 14
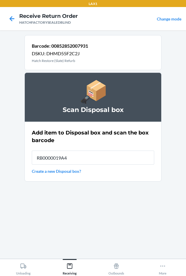
type input "RB0000019A4"
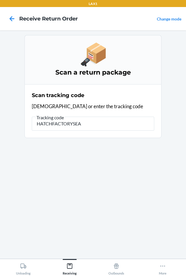
type input "HATCHFACTORYSEAL"
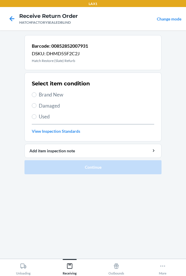
click at [43, 105] on span "Damaged" at bounding box center [97, 106] width 116 height 8
click at [37, 105] on input "Damaged" at bounding box center [34, 105] width 5 height 5
radio input "true"
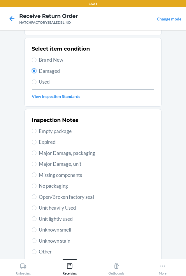
scroll to position [76, 0]
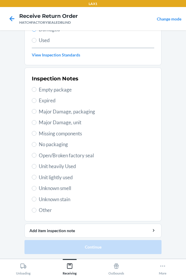
click at [50, 133] on span "Missing components" at bounding box center [97, 134] width 116 height 8
click at [37, 133] on input "Missing components" at bounding box center [34, 133] width 5 height 5
radio input "true"
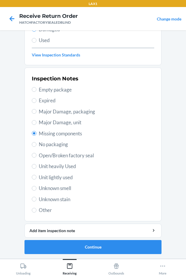
click at [51, 121] on span "Major Damage, unit" at bounding box center [97, 123] width 116 height 8
click at [37, 121] on input "Major Damage, unit" at bounding box center [34, 122] width 5 height 5
radio input "true"
radio input "false"
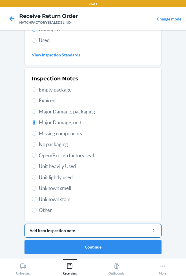
click at [101, 230] on div "Add item inspection note" at bounding box center [93, 230] width 127 height 6
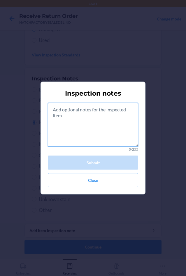
drag, startPoint x: 88, startPoint y: 132, endPoint x: 87, endPoint y: 147, distance: 14.9
click at [88, 132] on textarea at bounding box center [93, 125] width 91 height 44
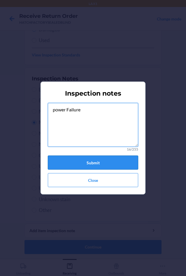
type textarea "power Failure"
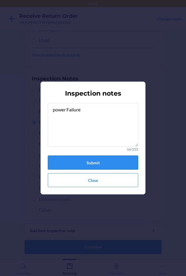
click at [68, 161] on button "Submit" at bounding box center [93, 162] width 91 height 14
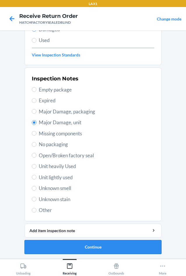
click at [80, 244] on button "Continue" at bounding box center [93, 247] width 137 height 14
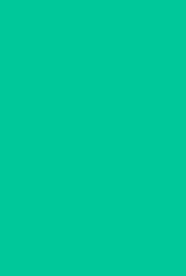
scroll to position [25, 0]
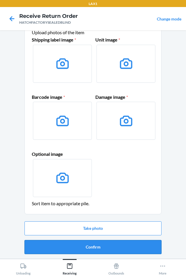
click at [82, 243] on button "Confirm" at bounding box center [93, 247] width 137 height 14
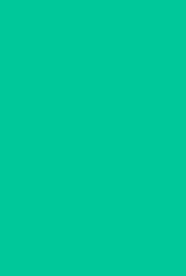
scroll to position [0, 0]
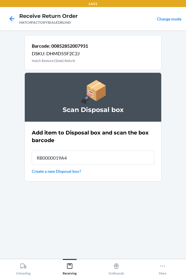
type input "RB0000019A4"
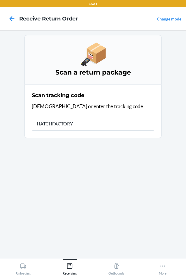
type input "HATCHFACTORYS"
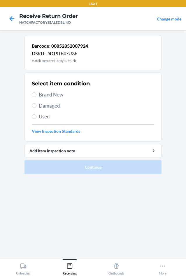
click at [37, 106] on label "Damaged" at bounding box center [93, 106] width 123 height 8
click at [37, 106] on input "Damaged" at bounding box center [34, 105] width 5 height 5
radio input "true"
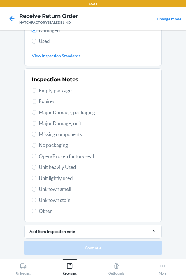
scroll to position [76, 0]
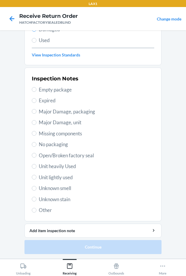
click at [42, 121] on span "Major Damage, unit" at bounding box center [97, 123] width 116 height 8
click at [37, 121] on input "Major Damage, unit" at bounding box center [34, 122] width 5 height 5
radio input "true"
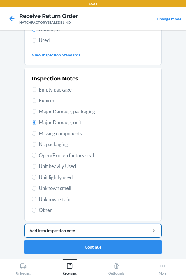
click at [96, 226] on button "Add item inspection note" at bounding box center [93, 231] width 137 height 14
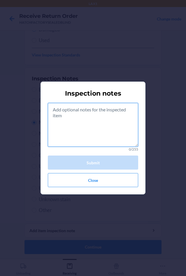
click at [132, 130] on textarea at bounding box center [93, 125] width 91 height 44
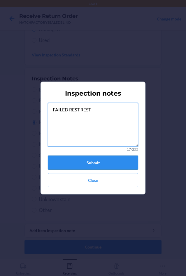
type textarea "FAILED REST REST"
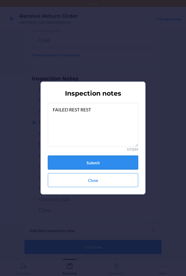
click at [87, 162] on button "Submit" at bounding box center [93, 162] width 91 height 14
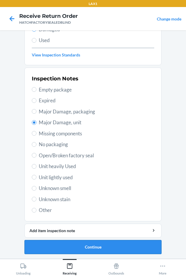
click at [87, 247] on button "Continue" at bounding box center [93, 247] width 137 height 14
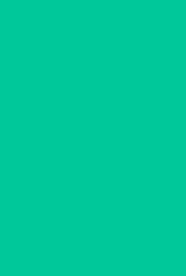
scroll to position [25, 0]
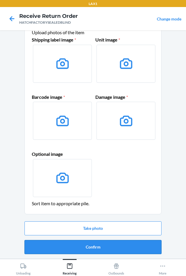
click at [87, 247] on button "Confirm" at bounding box center [93, 247] width 137 height 14
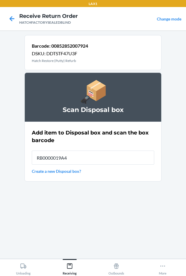
type input "RB0000019A4"
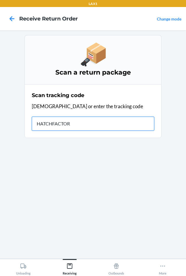
type input "HATCHFACTORY"
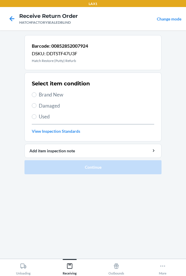
click at [57, 103] on span "Damaged" at bounding box center [97, 106] width 116 height 8
click at [37, 103] on input "Damaged" at bounding box center [34, 105] width 5 height 5
radio input "true"
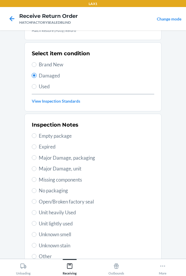
scroll to position [76, 0]
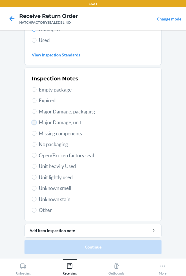
click at [33, 124] on input "Major Damage, unit" at bounding box center [34, 122] width 5 height 5
radio input "true"
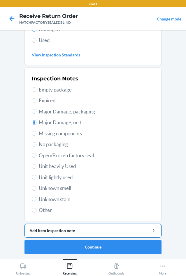
click at [70, 229] on div "Add item inspection note" at bounding box center [93, 230] width 127 height 6
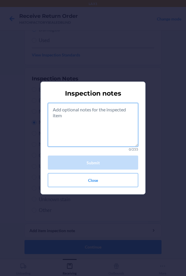
click at [70, 138] on textarea at bounding box center [93, 125] width 91 height 44
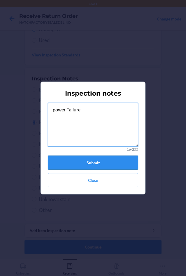
type textarea "power Failure"
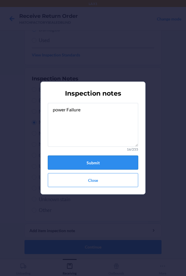
click at [72, 159] on button "Submit" at bounding box center [93, 162] width 91 height 14
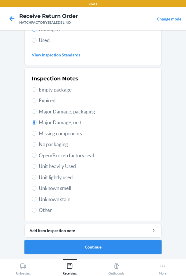
click at [114, 245] on button "Continue" at bounding box center [93, 247] width 137 height 14
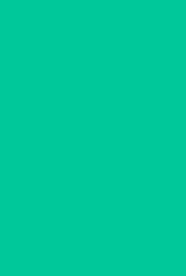
scroll to position [25, 0]
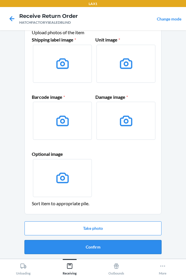
drag, startPoint x: 114, startPoint y: 245, endPoint x: 116, endPoint y: 249, distance: 3.8
click at [116, 249] on button "Confirm" at bounding box center [93, 247] width 137 height 14
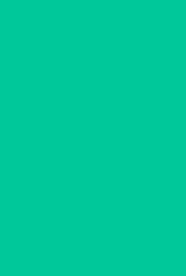
scroll to position [0, 0]
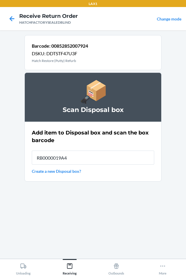
type input "RB0000019A4"
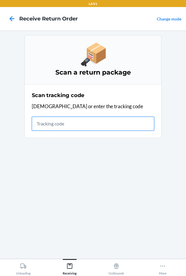
click at [97, 124] on input "text" at bounding box center [93, 124] width 123 height 14
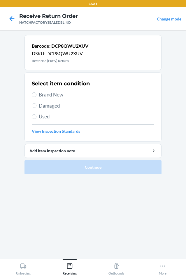
click at [49, 93] on span "Brand New" at bounding box center [97, 95] width 116 height 8
click at [37, 93] on input "Brand New" at bounding box center [34, 94] width 5 height 5
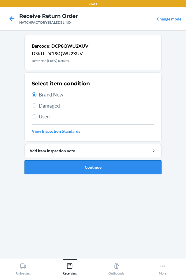
click at [67, 165] on button "Continue" at bounding box center [93, 167] width 137 height 14
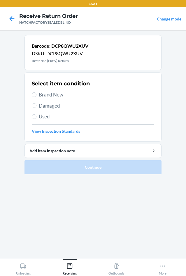
click at [50, 93] on span "Brand New" at bounding box center [97, 95] width 116 height 8
click at [37, 93] on input "Brand New" at bounding box center [34, 94] width 5 height 5
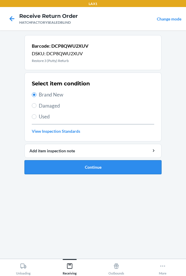
click at [52, 167] on button "Continue" at bounding box center [93, 167] width 137 height 14
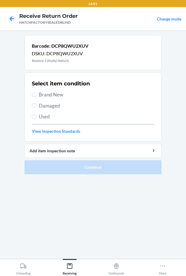
click at [42, 89] on div "Select item condition Brand New Damaged Used View Inspection Standards" at bounding box center [93, 107] width 123 height 58
click at [41, 97] on span "Brand New" at bounding box center [97, 95] width 116 height 8
click at [37, 97] on input "Brand New" at bounding box center [34, 94] width 5 height 5
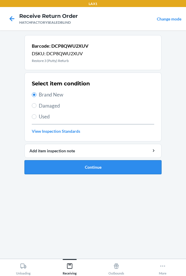
click at [50, 167] on button "Continue" at bounding box center [93, 167] width 137 height 14
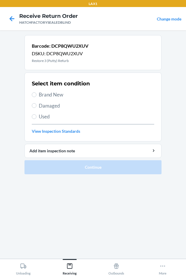
click at [39, 92] on span "Brand New" at bounding box center [97, 95] width 116 height 8
click at [37, 92] on input "Brand New" at bounding box center [34, 94] width 5 height 5
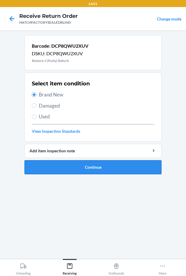
click at [72, 166] on button "Continue" at bounding box center [93, 167] width 137 height 14
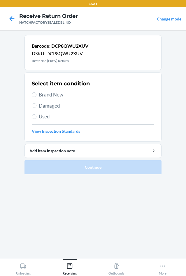
click at [40, 97] on span "Brand New" at bounding box center [97, 95] width 116 height 8
click at [37, 97] on input "Brand New" at bounding box center [34, 94] width 5 height 5
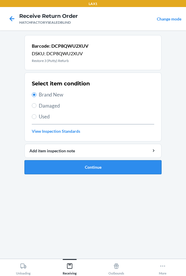
click at [68, 167] on button "Continue" at bounding box center [93, 167] width 137 height 14
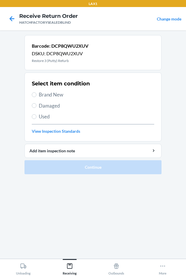
click at [38, 96] on label "Brand New" at bounding box center [93, 95] width 123 height 8
click at [37, 96] on input "Brand New" at bounding box center [34, 94] width 5 height 5
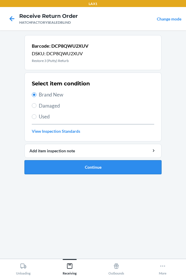
click at [60, 166] on button "Continue" at bounding box center [93, 167] width 137 height 14
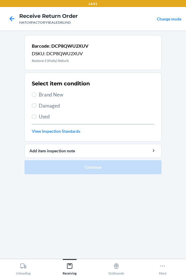
drag, startPoint x: 56, startPoint y: 92, endPoint x: 58, endPoint y: 94, distance: 3.0
click at [58, 94] on span "Brand New" at bounding box center [97, 95] width 116 height 8
click at [37, 94] on input "Brand New" at bounding box center [34, 94] width 5 height 5
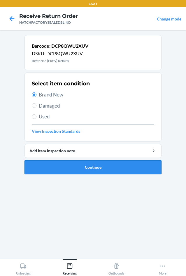
click at [74, 161] on button "Continue" at bounding box center [93, 167] width 137 height 14
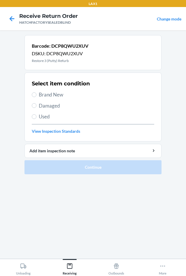
click at [52, 93] on span "Brand New" at bounding box center [97, 95] width 116 height 8
click at [37, 93] on input "Brand New" at bounding box center [34, 94] width 5 height 5
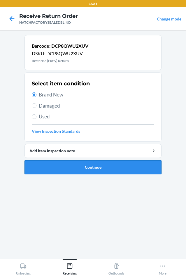
click at [77, 164] on button "Continue" at bounding box center [93, 167] width 137 height 14
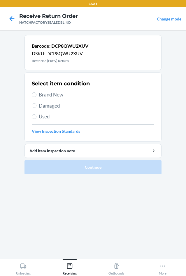
click at [40, 96] on span "Brand New" at bounding box center [97, 95] width 116 height 8
click at [37, 96] on input "Brand New" at bounding box center [34, 94] width 5 height 5
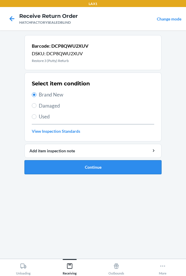
click at [43, 164] on button "Continue" at bounding box center [93, 167] width 137 height 14
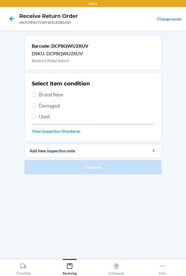
click at [60, 95] on span "Brand New" at bounding box center [97, 95] width 116 height 8
click at [37, 95] on input "Brand New" at bounding box center [34, 94] width 5 height 5
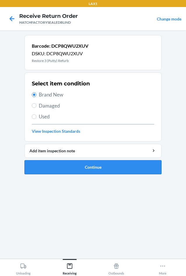
click at [54, 165] on button "Continue" at bounding box center [93, 167] width 137 height 14
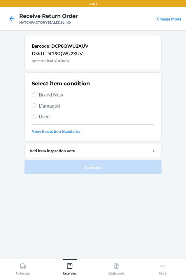
click at [45, 94] on span "Brand New" at bounding box center [97, 95] width 116 height 8
click at [37, 94] on input "Brand New" at bounding box center [34, 94] width 5 height 5
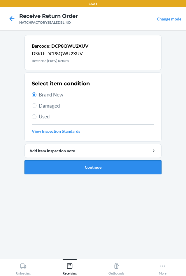
click at [55, 165] on button "Continue" at bounding box center [93, 167] width 137 height 14
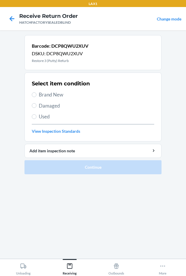
click at [44, 93] on span "Brand New" at bounding box center [97, 95] width 116 height 8
click at [37, 93] on input "Brand New" at bounding box center [34, 94] width 5 height 5
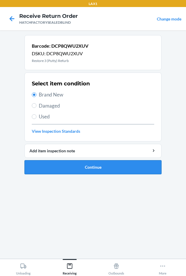
click at [54, 167] on button "Continue" at bounding box center [93, 167] width 137 height 14
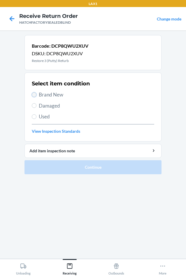
click at [35, 94] on input "Brand New" at bounding box center [34, 94] width 5 height 5
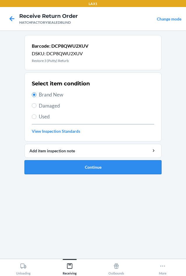
click at [58, 166] on button "Continue" at bounding box center [93, 167] width 137 height 14
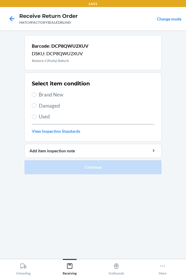
click at [46, 93] on span "Brand New" at bounding box center [97, 95] width 116 height 8
click at [37, 93] on input "Brand New" at bounding box center [34, 94] width 5 height 5
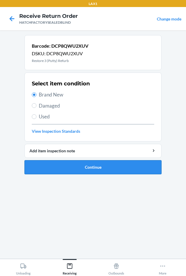
click at [62, 167] on button "Continue" at bounding box center [93, 167] width 137 height 14
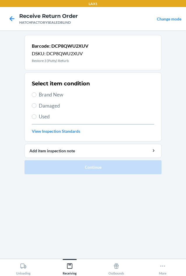
click at [51, 91] on span "Brand New" at bounding box center [97, 95] width 116 height 8
click at [37, 92] on input "Brand New" at bounding box center [34, 94] width 5 height 5
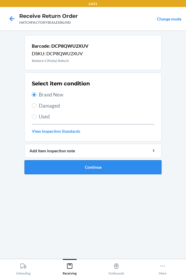
click at [96, 164] on button "Continue" at bounding box center [93, 167] width 137 height 14
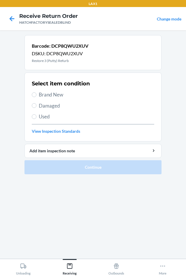
click at [61, 95] on span "Brand New" at bounding box center [97, 95] width 116 height 8
click at [37, 95] on input "Brand New" at bounding box center [34, 94] width 5 height 5
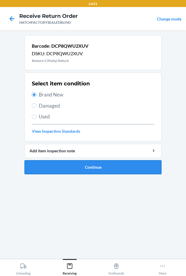
click at [76, 168] on button "Continue" at bounding box center [93, 167] width 137 height 14
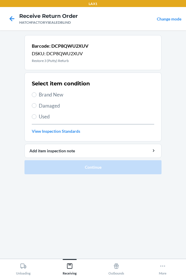
click at [47, 95] on span "Brand New" at bounding box center [97, 95] width 116 height 8
click at [37, 95] on input "Brand New" at bounding box center [34, 94] width 5 height 5
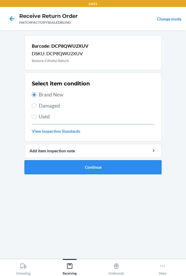
click at [87, 169] on button "Continue" at bounding box center [93, 167] width 137 height 14
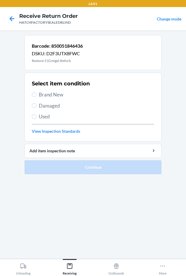
click at [56, 95] on span "Brand New" at bounding box center [97, 95] width 116 height 8
click at [37, 95] on input "Brand New" at bounding box center [34, 94] width 5 height 5
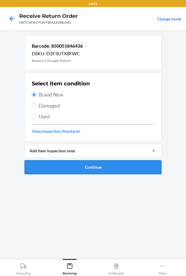
click at [58, 163] on button "Continue" at bounding box center [93, 167] width 137 height 14
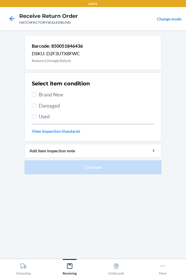
click at [39, 92] on span "Brand New" at bounding box center [97, 95] width 116 height 8
click at [37, 92] on input "Brand New" at bounding box center [34, 94] width 5 height 5
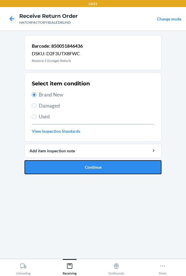
drag, startPoint x: 63, startPoint y: 164, endPoint x: 58, endPoint y: 166, distance: 5.4
click at [63, 164] on button "Continue" at bounding box center [93, 167] width 137 height 14
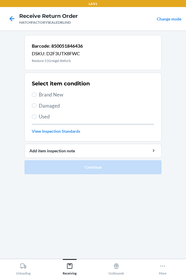
click at [52, 97] on span "Brand New" at bounding box center [97, 95] width 116 height 8
click at [37, 97] on input "Brand New" at bounding box center [34, 94] width 5 height 5
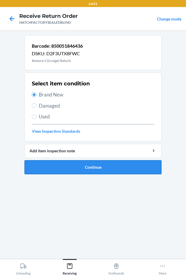
click at [55, 164] on button "Continue" at bounding box center [93, 167] width 137 height 14
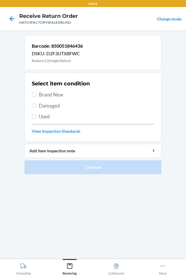
drag, startPoint x: 40, startPoint y: 95, endPoint x: 92, endPoint y: 173, distance: 93.5
click at [45, 95] on span "Brand New" at bounding box center [97, 95] width 116 height 8
click at [39, 92] on span "Brand New" at bounding box center [97, 95] width 116 height 8
click at [37, 92] on input "Brand New" at bounding box center [34, 94] width 5 height 5
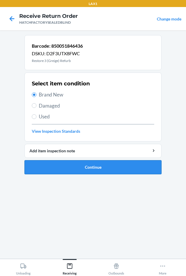
click at [54, 167] on button "Continue" at bounding box center [93, 167] width 137 height 14
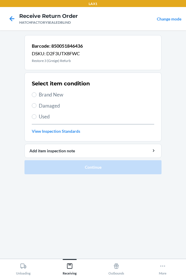
click at [45, 94] on span "Brand New" at bounding box center [97, 95] width 116 height 8
click at [37, 94] on input "Brand New" at bounding box center [34, 94] width 5 height 5
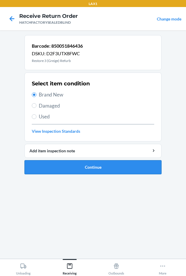
click at [81, 164] on button "Continue" at bounding box center [93, 167] width 137 height 14
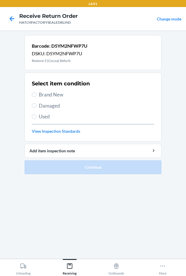
click at [46, 91] on span "Brand New" at bounding box center [97, 95] width 116 height 8
click at [37, 92] on input "Brand New" at bounding box center [34, 94] width 5 height 5
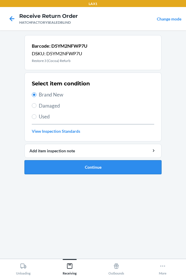
click at [49, 167] on button "Continue" at bounding box center [93, 167] width 137 height 14
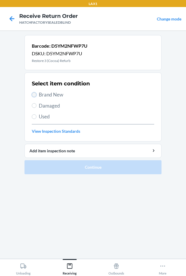
click at [33, 94] on input "Brand New" at bounding box center [34, 94] width 5 height 5
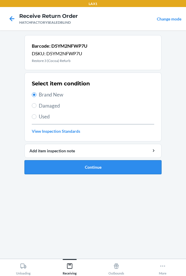
click at [63, 168] on button "Continue" at bounding box center [93, 167] width 137 height 14
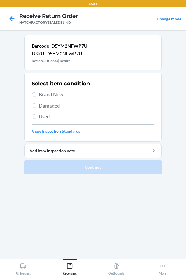
click at [50, 95] on span "Brand New" at bounding box center [97, 95] width 116 height 8
click at [37, 95] on input "Brand New" at bounding box center [34, 94] width 5 height 5
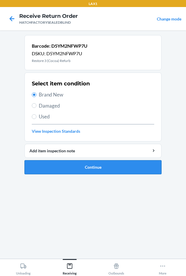
click at [66, 169] on button "Continue" at bounding box center [93, 167] width 137 height 14
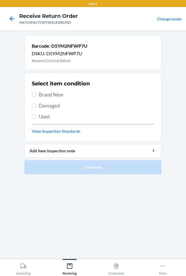
click at [49, 96] on span "Brand New" at bounding box center [97, 95] width 116 height 8
click at [37, 96] on input "Brand New" at bounding box center [34, 94] width 5 height 5
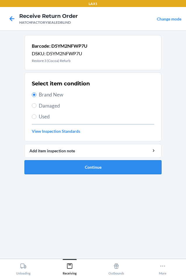
click at [46, 168] on button "Continue" at bounding box center [93, 167] width 137 height 14
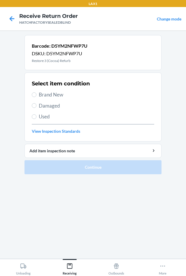
click at [49, 92] on span "Brand New" at bounding box center [97, 95] width 116 height 8
click at [37, 92] on input "Brand New" at bounding box center [34, 94] width 5 height 5
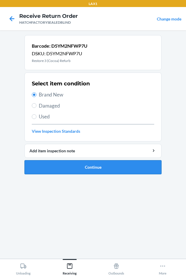
click at [87, 167] on button "Continue" at bounding box center [93, 167] width 137 height 14
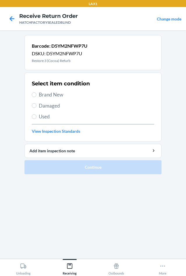
click at [46, 94] on span "Brand New" at bounding box center [97, 95] width 116 height 8
click at [37, 94] on input "Brand New" at bounding box center [34, 94] width 5 height 5
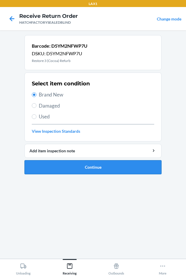
click at [106, 167] on button "Continue" at bounding box center [93, 167] width 137 height 14
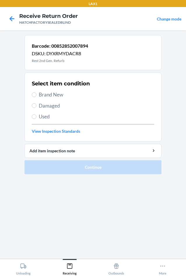
click at [44, 106] on span "Damaged" at bounding box center [97, 106] width 116 height 8
click at [37, 106] on input "Damaged" at bounding box center [34, 105] width 5 height 5
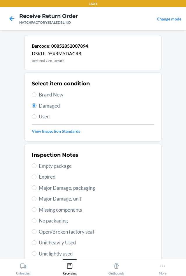
click at [41, 196] on span "Major Damage, unit" at bounding box center [97, 199] width 116 height 8
click at [37, 196] on input "Major Damage, unit" at bounding box center [34, 198] width 5 height 5
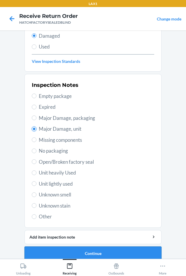
scroll to position [76, 0]
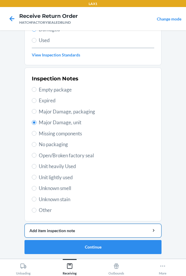
click at [98, 232] on div "Add item inspection note" at bounding box center [93, 230] width 127 height 6
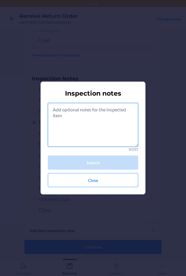
click at [90, 127] on textarea at bounding box center [93, 125] width 91 height 44
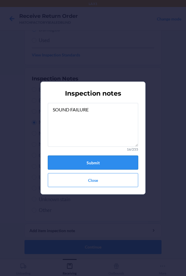
click at [87, 162] on button "Submit" at bounding box center [93, 162] width 91 height 14
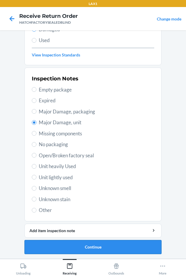
click at [70, 250] on button "Continue" at bounding box center [93, 247] width 137 height 14
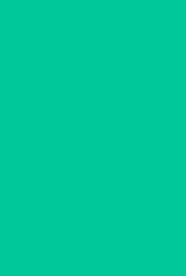
scroll to position [25, 0]
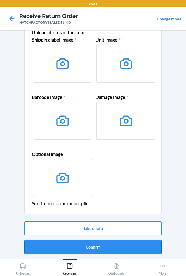
click at [71, 248] on button "Confirm" at bounding box center [93, 247] width 137 height 14
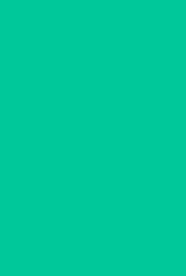
scroll to position [0, 0]
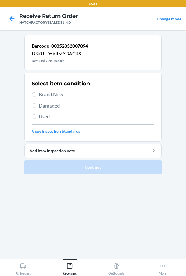
click at [41, 107] on span "Damaged" at bounding box center [97, 106] width 116 height 8
click at [37, 107] on input "Damaged" at bounding box center [34, 105] width 5 height 5
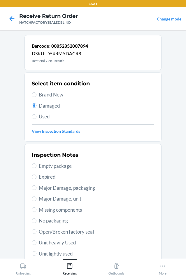
click at [39, 199] on span "Major Damage, unit" at bounding box center [97, 199] width 116 height 8
click at [37, 199] on input "Major Damage, unit" at bounding box center [34, 198] width 5 height 5
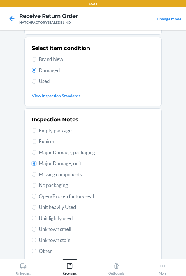
scroll to position [76, 0]
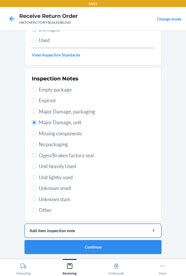
click at [76, 231] on div "Add item inspection note" at bounding box center [93, 230] width 127 height 6
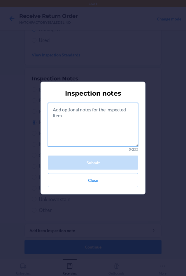
click at [87, 141] on textarea at bounding box center [93, 125] width 91 height 44
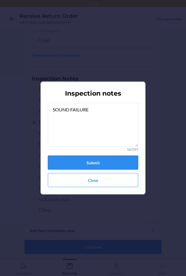
click at [84, 160] on button "Submit" at bounding box center [93, 162] width 91 height 14
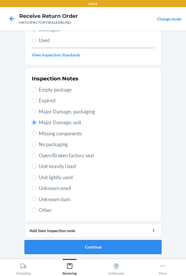
click at [109, 248] on button "Continue" at bounding box center [93, 247] width 137 height 14
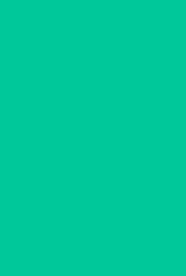
scroll to position [25, 0]
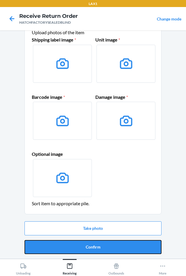
click at [109, 248] on button "Confirm" at bounding box center [93, 247] width 137 height 14
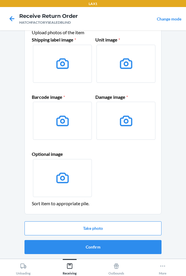
scroll to position [0, 0]
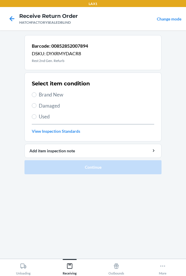
click at [47, 103] on span "Damaged" at bounding box center [97, 106] width 116 height 8
click at [37, 103] on input "Damaged" at bounding box center [34, 105] width 5 height 5
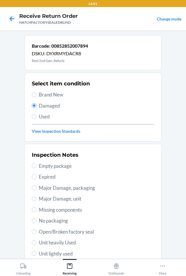
drag, startPoint x: 41, startPoint y: 196, endPoint x: 52, endPoint y: 197, distance: 11.4
click at [41, 196] on span "Major Damage, unit" at bounding box center [97, 199] width 116 height 8
click at [37, 196] on input "Major Damage, unit" at bounding box center [34, 198] width 5 height 5
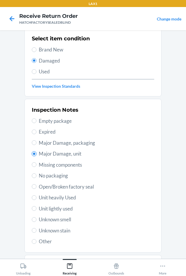
scroll to position [76, 0]
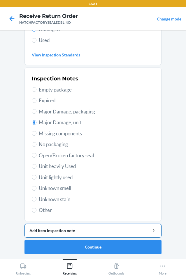
click at [79, 231] on div "Add item inspection note" at bounding box center [93, 230] width 127 height 6
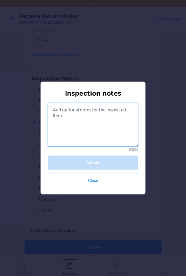
click at [88, 129] on textarea at bounding box center [93, 125] width 91 height 44
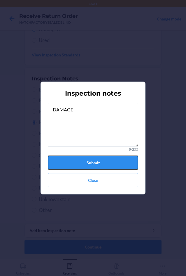
drag, startPoint x: 83, startPoint y: 158, endPoint x: 84, endPoint y: 179, distance: 21.1
click at [83, 159] on button "Submit" at bounding box center [93, 162] width 91 height 14
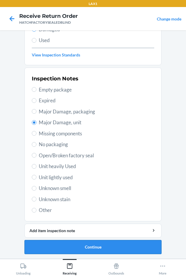
click at [94, 250] on button "Continue" at bounding box center [93, 247] width 137 height 14
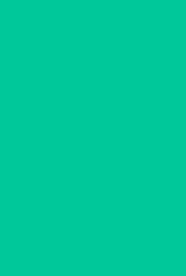
click at [94, 250] on button "Confirm" at bounding box center [93, 247] width 137 height 14
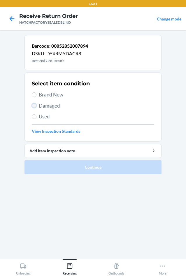
click at [34, 106] on input "Damaged" at bounding box center [34, 105] width 5 height 5
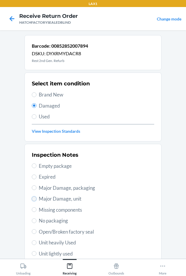
click at [32, 199] on input "Major Damage, unit" at bounding box center [34, 198] width 5 height 5
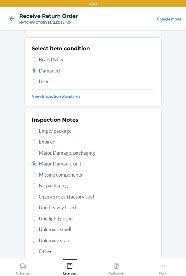
scroll to position [76, 0]
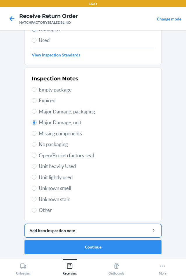
click at [75, 230] on div "Add item inspection note" at bounding box center [93, 230] width 127 height 6
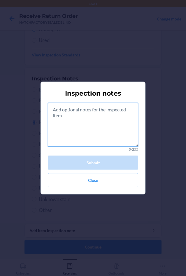
click at [95, 124] on textarea at bounding box center [93, 125] width 91 height 44
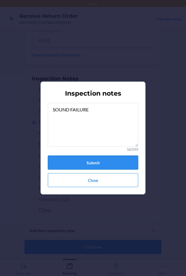
click at [94, 161] on button "Submit" at bounding box center [93, 162] width 91 height 14
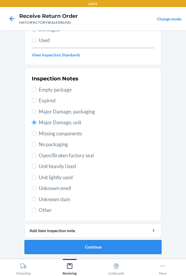
click at [98, 248] on button "Continue" at bounding box center [93, 247] width 137 height 14
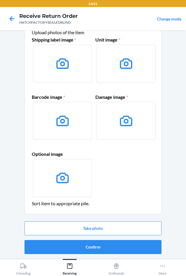
click at [98, 248] on button "Confirm" at bounding box center [93, 247] width 137 height 14
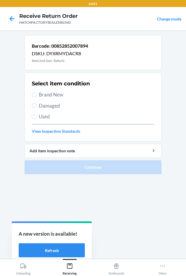
click at [46, 103] on span "Damaged" at bounding box center [97, 106] width 116 height 8
click at [37, 103] on input "Damaged" at bounding box center [34, 105] width 5 height 5
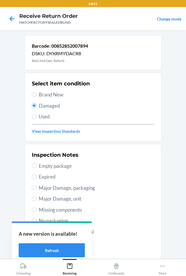
click at [42, 197] on span "Major Damage, unit" at bounding box center [97, 199] width 116 height 8
click at [37, 197] on input "Major Damage, unit" at bounding box center [34, 198] width 5 height 5
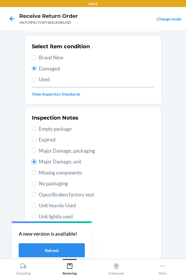
scroll to position [76, 0]
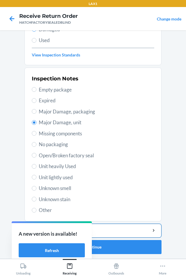
click at [119, 231] on div "Add item inspection note" at bounding box center [93, 230] width 127 height 6
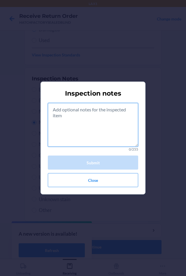
click at [92, 132] on textarea at bounding box center [93, 125] width 91 height 44
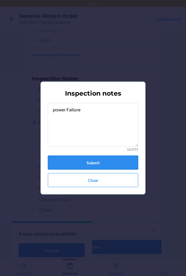
click at [87, 165] on button "Submit" at bounding box center [93, 162] width 91 height 14
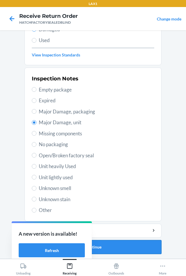
click at [106, 244] on button "Continue" at bounding box center [93, 247] width 137 height 14
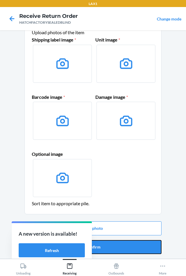
click at [106, 244] on button "Confirm" at bounding box center [93, 247] width 137 height 14
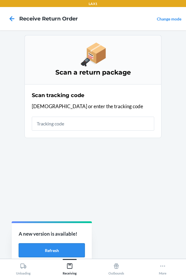
click at [56, 251] on button "Refresh" at bounding box center [52, 250] width 66 height 14
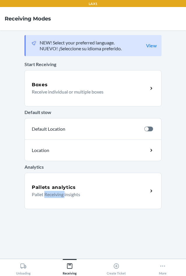
click at [56, 251] on section "NEW! Select your preferred language. NUEVO! ¡Seleccione su idioma preferido. Vi…" at bounding box center [93, 144] width 137 height 219
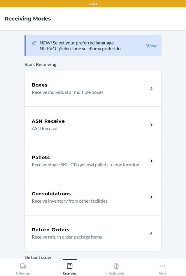
click at [58, 232] on h5 "Return Orders" at bounding box center [51, 229] width 38 height 7
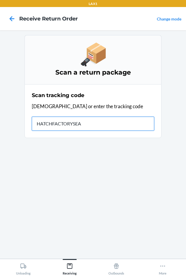
type input "HATCHFACTORYSEAL"
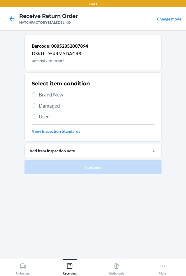
click at [51, 102] on span "Damaged" at bounding box center [97, 106] width 116 height 8
click at [37, 103] on input "Damaged" at bounding box center [34, 105] width 5 height 5
radio input "true"
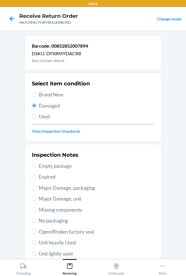
click at [44, 199] on span "Major Damage, unit" at bounding box center [97, 199] width 116 height 8
click at [37, 199] on input "Major Damage, unit" at bounding box center [34, 198] width 5 height 5
radio input "true"
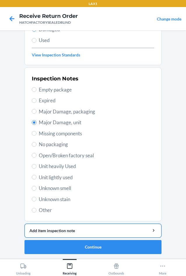
click at [69, 229] on div "Add item inspection note" at bounding box center [93, 230] width 127 height 6
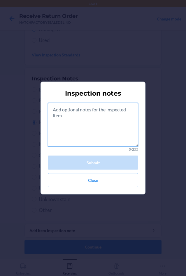
click at [78, 129] on textarea at bounding box center [93, 125] width 91 height 44
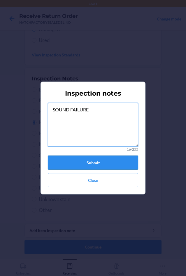
type textarea "SOUND FAILURE"
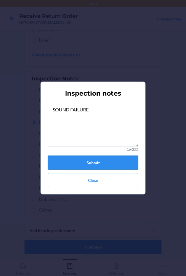
click at [115, 162] on button "Submit" at bounding box center [93, 162] width 91 height 14
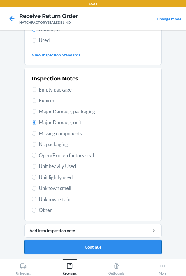
click at [119, 247] on button "Continue" at bounding box center [93, 247] width 137 height 14
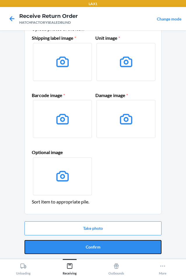
click at [119, 247] on button "Confirm" at bounding box center [93, 247] width 137 height 14
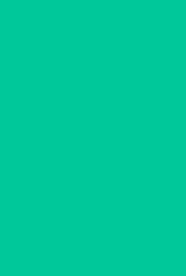
scroll to position [0, 0]
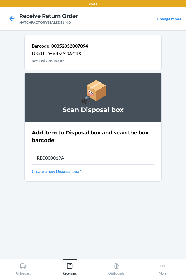
type input "RB0000019A4"
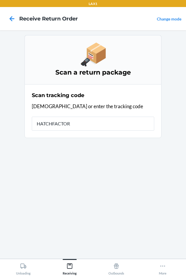
type input "HATCHFACTORY"
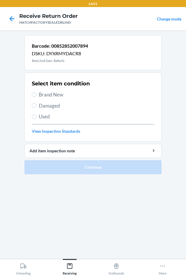
click at [49, 108] on span "Damaged" at bounding box center [97, 106] width 116 height 8
click at [37, 108] on input "Damaged" at bounding box center [34, 105] width 5 height 5
radio input "true"
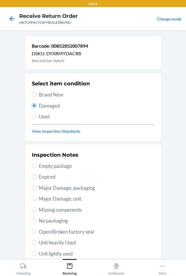
click at [51, 201] on span "Major Damage, unit" at bounding box center [97, 199] width 116 height 8
click at [37, 201] on input "Major Damage, unit" at bounding box center [34, 198] width 5 height 5
radio input "true"
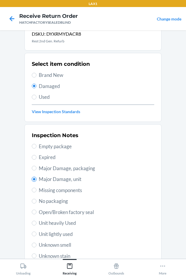
scroll to position [76, 0]
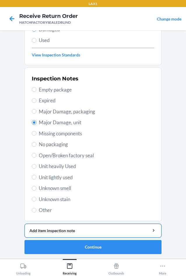
click at [100, 230] on div "Add item inspection note" at bounding box center [93, 230] width 127 height 6
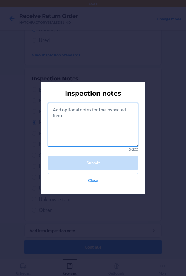
click at [87, 135] on textarea at bounding box center [93, 125] width 91 height 44
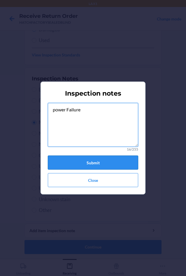
type textarea "power Failure"
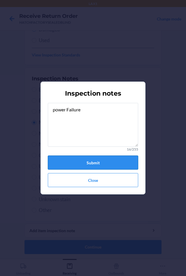
click at [95, 160] on button "Submit" at bounding box center [93, 162] width 91 height 14
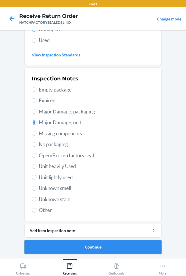
click at [108, 249] on button "Continue" at bounding box center [93, 247] width 137 height 14
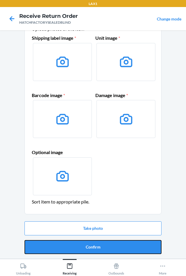
click at [108, 249] on button "Confirm" at bounding box center [93, 247] width 137 height 14
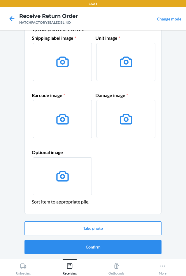
scroll to position [0, 0]
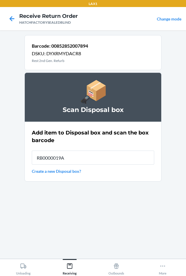
type input "RB0000019A4"
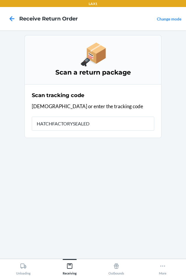
type input "HATCHFACTORYSEALEDB"
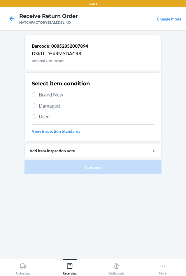
click at [51, 109] on div "Select item condition Brand New Damaged Used View Inspection Standards" at bounding box center [93, 107] width 123 height 58
click at [50, 106] on span "Damaged" at bounding box center [97, 106] width 116 height 8
click at [37, 106] on input "Damaged" at bounding box center [34, 105] width 5 height 5
radio input "true"
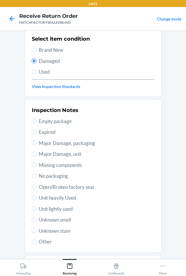
scroll to position [76, 0]
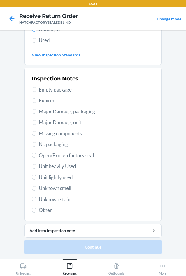
click at [44, 123] on span "Major Damage, unit" at bounding box center [97, 123] width 116 height 8
click at [37, 123] on input "Major Damage, unit" at bounding box center [34, 122] width 5 height 5
radio input "true"
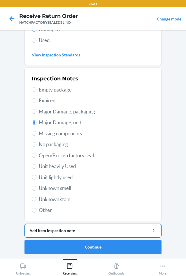
drag, startPoint x: 89, startPoint y: 230, endPoint x: 89, endPoint y: 227, distance: 3.2
click at [89, 228] on div "Add item inspection note" at bounding box center [93, 230] width 127 height 6
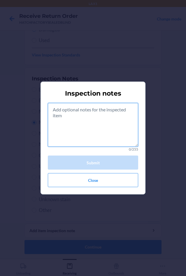
click at [83, 131] on textarea at bounding box center [93, 125] width 91 height 44
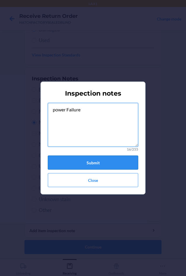
type textarea "power Failure"
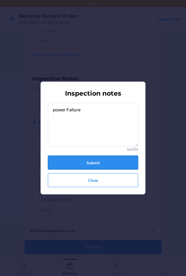
click at [118, 158] on button "Submit" at bounding box center [93, 162] width 91 height 14
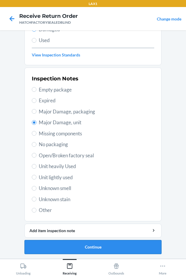
click at [112, 245] on button "Continue" at bounding box center [93, 247] width 137 height 14
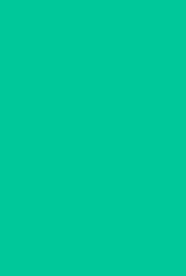
scroll to position [28, 0]
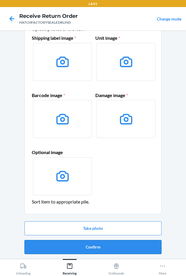
click at [113, 245] on button "Confirm" at bounding box center [93, 247] width 137 height 14
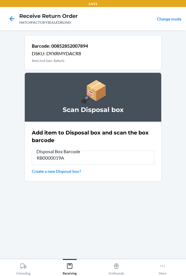
type input "RB0000019A4"
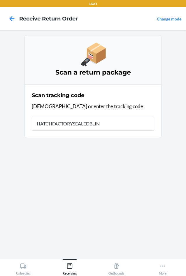
type input "HATCHFACTORYSEALEDBLIND"
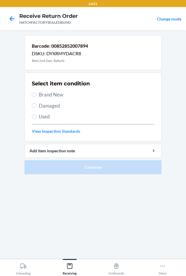
click at [51, 108] on span "Damaged" at bounding box center [97, 106] width 116 height 8
click at [37, 108] on input "Damaged" at bounding box center [34, 105] width 5 height 5
radio input "true"
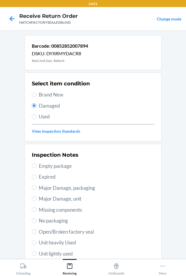
click at [39, 195] on span "Major Damage, unit" at bounding box center [97, 199] width 116 height 8
click at [37, 196] on input "Major Damage, unit" at bounding box center [34, 198] width 5 height 5
radio input "true"
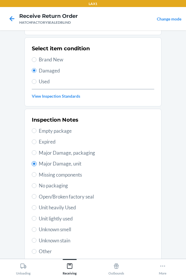
scroll to position [76, 0]
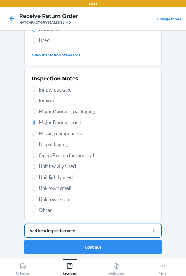
click at [73, 228] on div "Add item inspection note" at bounding box center [93, 230] width 127 height 6
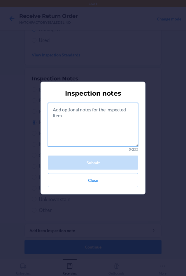
click at [97, 116] on textarea at bounding box center [93, 125] width 91 height 44
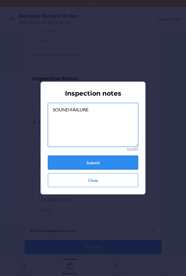
type textarea "SOUND FAILURE"
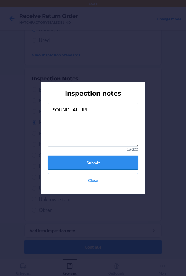
click at [96, 165] on button "Submit" at bounding box center [93, 162] width 91 height 14
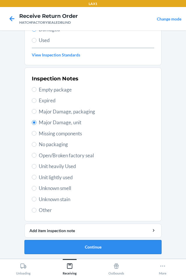
click at [96, 249] on button "Continue" at bounding box center [93, 247] width 137 height 14
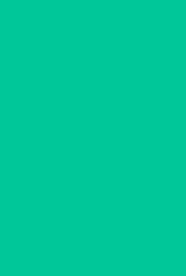
click at [96, 249] on button "Confirm" at bounding box center [93, 247] width 137 height 14
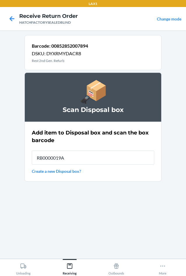
type input "RB0000019A4"
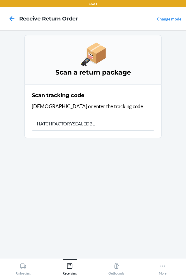
type input "HATCHFACTORYSEALEDBLI"
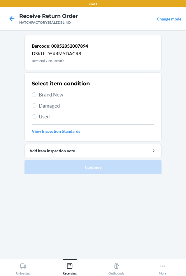
click at [49, 107] on span "Damaged" at bounding box center [97, 106] width 116 height 8
click at [37, 107] on input "Damaged" at bounding box center [34, 105] width 5 height 5
radio input "true"
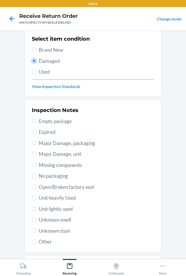
scroll to position [76, 0]
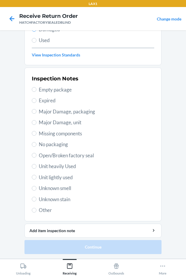
drag, startPoint x: 36, startPoint y: 121, endPoint x: 41, endPoint y: 127, distance: 7.7
click at [37, 122] on label "Major Damage, unit" at bounding box center [93, 123] width 123 height 8
click at [37, 122] on input "Major Damage, unit" at bounding box center [34, 122] width 5 height 5
radio input "true"
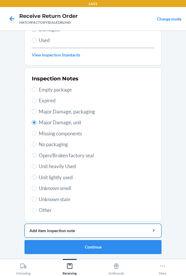
click at [101, 230] on div "Add item inspection note" at bounding box center [93, 230] width 127 height 6
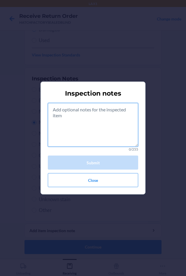
click at [88, 126] on textarea at bounding box center [93, 125] width 91 height 44
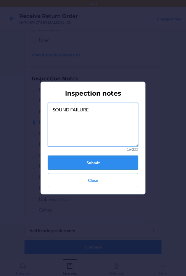
type textarea "SOUND FAILURE"
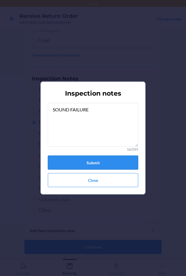
click at [94, 158] on button "Submit" at bounding box center [93, 162] width 91 height 14
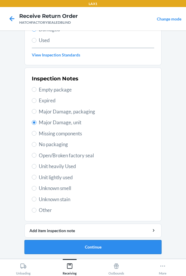
click at [101, 246] on button "Continue" at bounding box center [93, 247] width 137 height 14
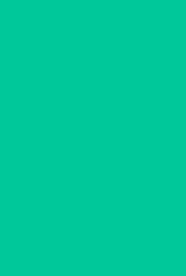
scroll to position [28, 0]
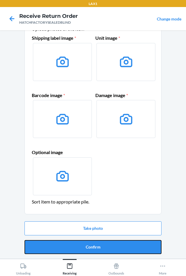
click at [101, 246] on button "Confirm" at bounding box center [93, 247] width 137 height 14
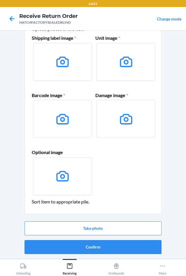
scroll to position [0, 0]
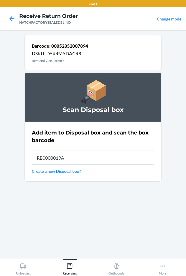
type input "RB0000019A4"
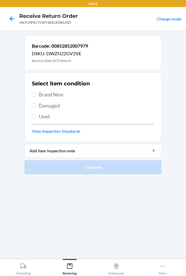
click at [46, 103] on span "Damaged" at bounding box center [97, 106] width 116 height 8
click at [37, 103] on input "Damaged" at bounding box center [34, 105] width 5 height 5
radio input "true"
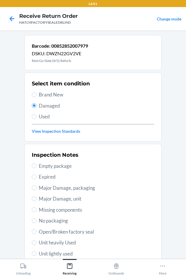
click at [64, 233] on span "Open/Broken factory seal" at bounding box center [97, 232] width 116 height 8
click at [37, 233] on input "Open/Broken factory seal" at bounding box center [34, 231] width 5 height 5
radio input "true"
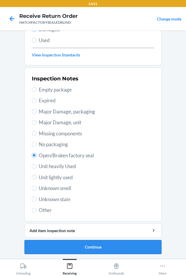
click at [127, 245] on button "Continue" at bounding box center [93, 247] width 137 height 14
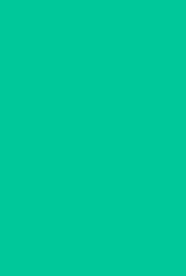
click at [127, 245] on button "Confirm" at bounding box center [93, 247] width 137 height 14
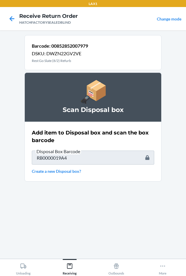
type input "HATCHFACTORYSEALEDBLIND"
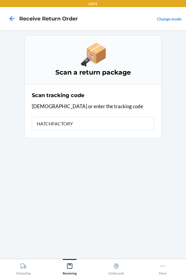
type input "HATCHFACTORYS"
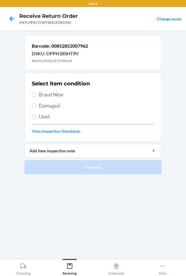
click at [52, 105] on span "Damaged" at bounding box center [97, 106] width 116 height 8
click at [37, 105] on input "Damaged" at bounding box center [34, 105] width 5 height 5
radio input "true"
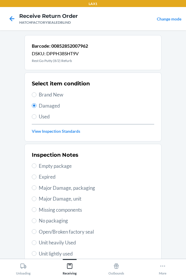
click at [54, 196] on span "Major Damage, unit" at bounding box center [97, 199] width 116 height 8
click at [37, 196] on input "Major Damage, unit" at bounding box center [34, 198] width 5 height 5
radio input "true"
drag, startPoint x: 54, startPoint y: 230, endPoint x: 69, endPoint y: 234, distance: 15.3
click at [69, 234] on span "Open/Broken factory seal" at bounding box center [97, 232] width 116 height 8
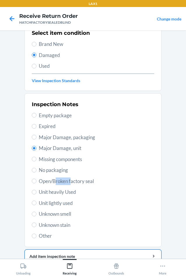
scroll to position [76, 0]
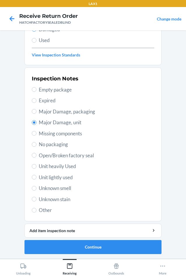
click at [34, 154] on label "Open/Broken factory seal" at bounding box center [93, 156] width 123 height 8
click at [34, 154] on input "Open/Broken factory seal" at bounding box center [34, 155] width 5 height 5
radio input "true"
radio input "false"
click at [123, 247] on button "Continue" at bounding box center [93, 247] width 137 height 14
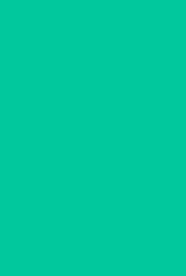
scroll to position [28, 0]
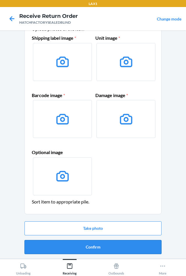
click at [123, 247] on button "Confirm" at bounding box center [93, 247] width 137 height 14
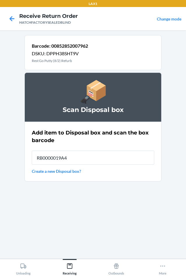
type input "RB0000019A4"
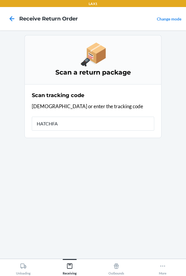
type input "HATCHFAC"
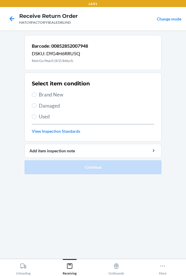
click at [52, 104] on span "Damaged" at bounding box center [97, 106] width 116 height 8
click at [37, 104] on input "Damaged" at bounding box center [34, 105] width 5 height 5
radio input "true"
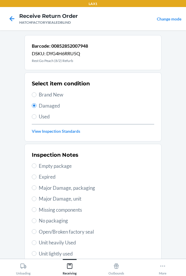
drag, startPoint x: 45, startPoint y: 233, endPoint x: 49, endPoint y: 226, distance: 6.9
click at [47, 229] on span "Open/Broken factory seal" at bounding box center [97, 232] width 116 height 8
click at [37, 229] on input "Open/Broken factory seal" at bounding box center [34, 231] width 5 height 5
radio input "true"
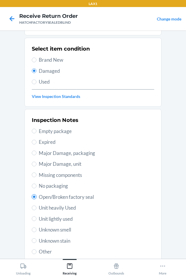
scroll to position [76, 0]
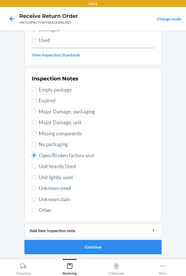
click at [93, 246] on button "Continue" at bounding box center [93, 247] width 137 height 14
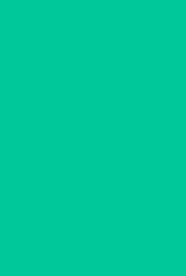
scroll to position [28, 0]
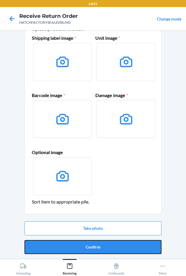
click at [93, 246] on button "Confirm" at bounding box center [93, 247] width 137 height 14
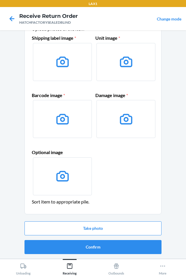
scroll to position [0, 0]
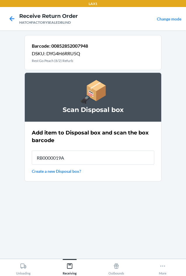
type input "RB0000019A4"
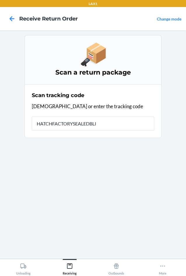
type input "HATCHFACTORYSEALEDBLIN"
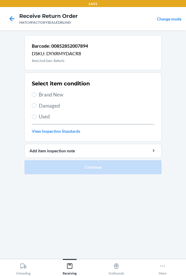
click at [45, 105] on span "Damaged" at bounding box center [97, 106] width 116 height 8
click at [37, 105] on input "Damaged" at bounding box center [34, 105] width 5 height 5
radio input "true"
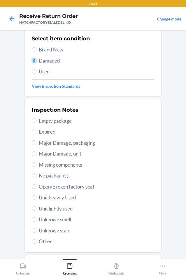
scroll to position [76, 0]
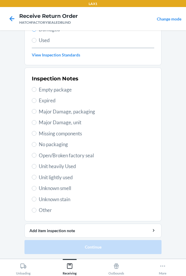
click at [41, 122] on span "Major Damage, unit" at bounding box center [97, 123] width 116 height 8
click at [37, 122] on input "Major Damage, unit" at bounding box center [34, 122] width 5 height 5
radio input "true"
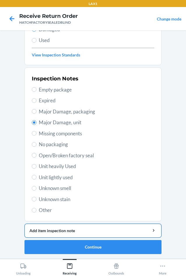
drag, startPoint x: 79, startPoint y: 229, endPoint x: 79, endPoint y: 224, distance: 5.3
click at [79, 226] on button "Add item inspection note" at bounding box center [93, 231] width 137 height 14
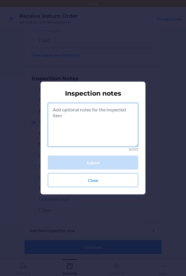
drag, startPoint x: 78, startPoint y: 134, endPoint x: 78, endPoint y: 142, distance: 7.3
click at [78, 137] on textarea at bounding box center [93, 125] width 91 height 44
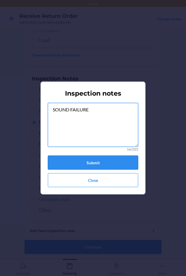
type textarea "SOUND FAILURE"
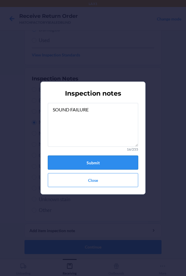
click at [76, 159] on button "Submit" at bounding box center [93, 162] width 91 height 14
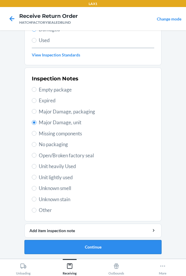
click at [90, 246] on button "Continue" at bounding box center [93, 247] width 137 height 14
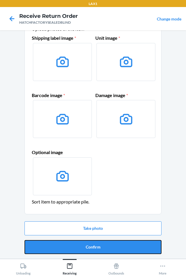
click at [90, 246] on button "Confirm" at bounding box center [93, 247] width 137 height 14
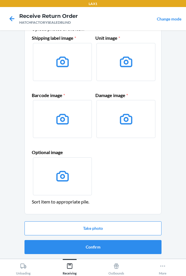
scroll to position [0, 0]
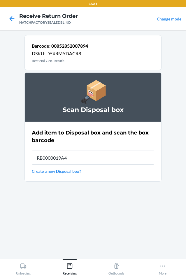
type input "RB0000019A4"
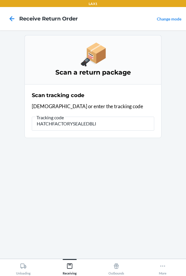
type input "HATCHFACTORYSEALEDBLIN"
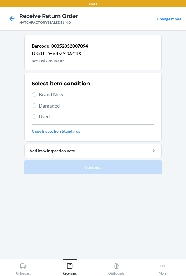
click at [41, 107] on span "Damaged" at bounding box center [97, 106] width 116 height 8
click at [37, 107] on input "Damaged" at bounding box center [34, 105] width 5 height 5
radio input "true"
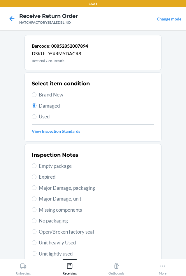
click at [39, 197] on span "Major Damage, unit" at bounding box center [97, 199] width 116 height 8
click at [37, 197] on input "Major Damage, unit" at bounding box center [34, 198] width 5 height 5
radio input "true"
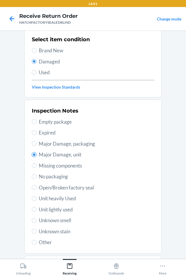
scroll to position [76, 0]
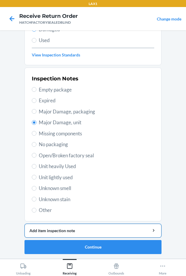
click at [82, 227] on button "Add item inspection note" at bounding box center [93, 231] width 137 height 14
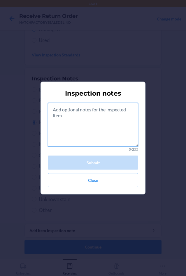
click at [82, 125] on textarea at bounding box center [93, 125] width 91 height 44
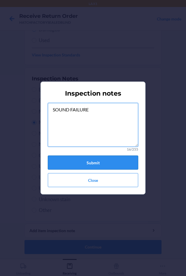
type textarea "SOUND FAILURE"
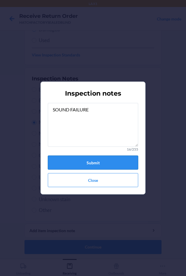
click at [100, 160] on button "Submit" at bounding box center [93, 162] width 91 height 14
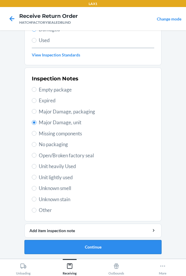
click at [124, 248] on button "Continue" at bounding box center [93, 247] width 137 height 14
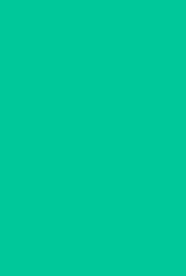
scroll to position [28, 0]
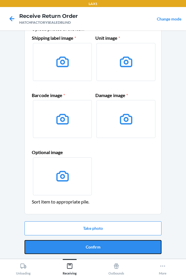
click at [124, 248] on button "Confirm" at bounding box center [93, 247] width 137 height 14
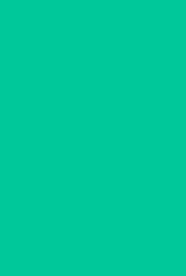
scroll to position [0, 0]
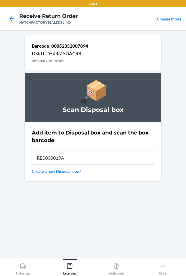
type input "RB0000019A4"
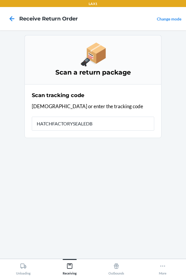
type input "HATCHFACTORYSEALEDBL"
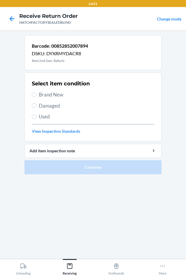
click at [43, 105] on span "Damaged" at bounding box center [97, 106] width 116 height 8
click at [37, 105] on input "Damaged" at bounding box center [34, 105] width 5 height 5
radio input "true"
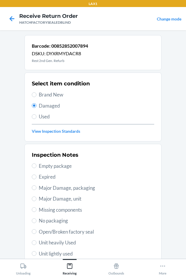
drag, startPoint x: 41, startPoint y: 197, endPoint x: 54, endPoint y: 195, distance: 13.9
click at [41, 197] on span "Major Damage, unit" at bounding box center [97, 199] width 116 height 8
click at [37, 197] on input "Major Damage, unit" at bounding box center [34, 198] width 5 height 5
radio input "true"
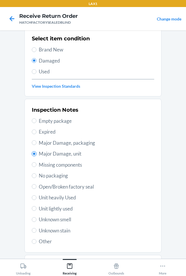
scroll to position [76, 0]
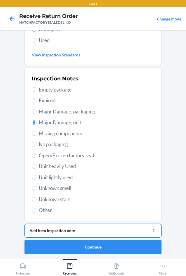
drag, startPoint x: 68, startPoint y: 227, endPoint x: 68, endPoint y: 224, distance: 3.2
click at [68, 226] on button "Add item inspection note" at bounding box center [93, 231] width 137 height 14
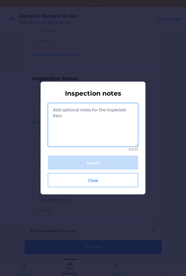
drag, startPoint x: 101, startPoint y: 122, endPoint x: 108, endPoint y: 120, distance: 7.4
click at [101, 122] on textarea at bounding box center [93, 125] width 91 height 44
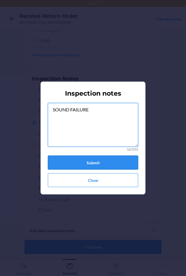
type textarea "SOUND FAILURE"
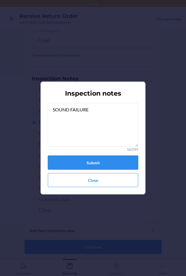
click at [109, 162] on button "Submit" at bounding box center [93, 162] width 91 height 14
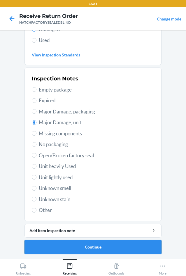
click at [78, 245] on button "Continue" at bounding box center [93, 247] width 137 height 14
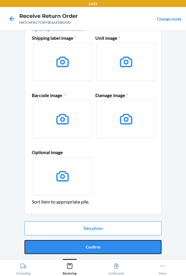
click at [79, 245] on button "Confirm" at bounding box center [93, 247] width 137 height 14
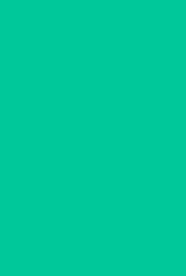
scroll to position [0, 0]
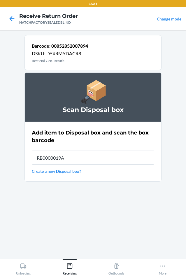
type input "RB0000019A4"
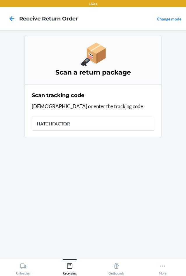
type input "HATCHFACTORY"
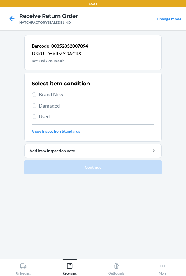
click at [43, 104] on span "Damaged" at bounding box center [97, 106] width 116 height 8
click at [37, 104] on input "Damaged" at bounding box center [34, 105] width 5 height 5
radio input "true"
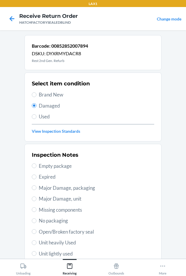
click at [40, 199] on span "Major Damage, unit" at bounding box center [97, 199] width 116 height 8
click at [37, 199] on input "Major Damage, unit" at bounding box center [34, 198] width 5 height 5
radio input "true"
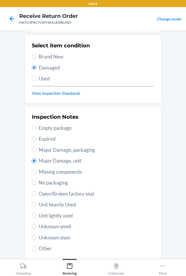
scroll to position [76, 0]
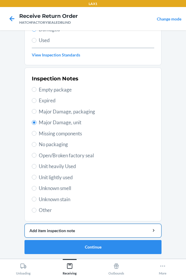
click at [78, 229] on div "Add item inspection note" at bounding box center [93, 230] width 127 height 6
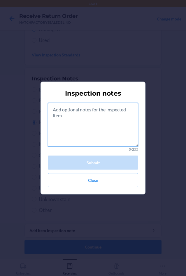
drag, startPoint x: 90, startPoint y: 135, endPoint x: 94, endPoint y: 128, distance: 8.2
click at [90, 133] on textarea at bounding box center [93, 125] width 91 height 44
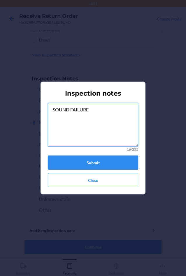
type textarea "SOUND FAILURE"
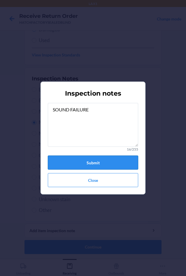
click at [105, 160] on button "Submit" at bounding box center [93, 162] width 91 height 14
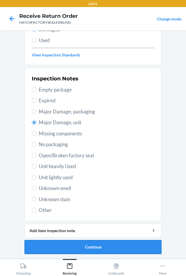
click at [89, 250] on button "Continue" at bounding box center [93, 247] width 137 height 14
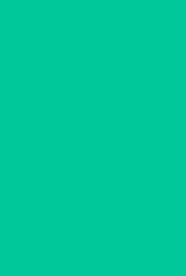
click at [89, 250] on button "Confirm" at bounding box center [93, 247] width 137 height 14
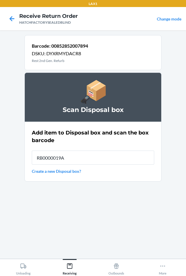
type input "RB0000019A4"
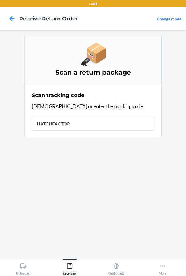
type input "HATCHFACTORY"
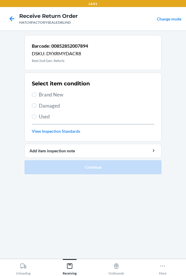
click at [42, 106] on span "Damaged" at bounding box center [97, 106] width 116 height 8
click at [37, 106] on input "Damaged" at bounding box center [34, 105] width 5 height 5
radio input "true"
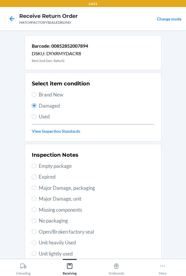
click at [46, 198] on span "Major Damage, unit" at bounding box center [97, 199] width 116 height 8
click at [37, 198] on input "Major Damage, unit" at bounding box center [34, 198] width 5 height 5
radio input "true"
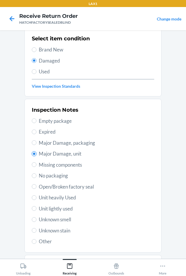
scroll to position [76, 0]
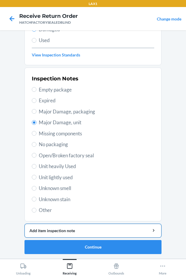
click at [82, 229] on div "Add item inspection note" at bounding box center [93, 230] width 127 height 6
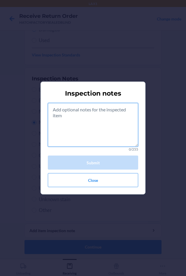
click at [93, 131] on textarea at bounding box center [93, 125] width 91 height 44
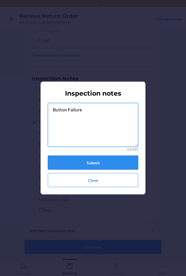
type textarea "Button Failure"
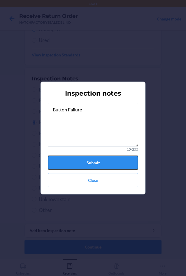
drag, startPoint x: 117, startPoint y: 164, endPoint x: 117, endPoint y: 159, distance: 5.3
click at [117, 164] on button "Submit" at bounding box center [93, 162] width 91 height 14
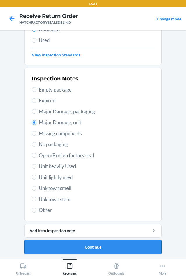
click at [84, 245] on button "Continue" at bounding box center [93, 247] width 137 height 14
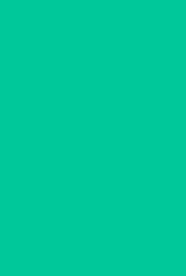
click at [84, 245] on button "Confirm" at bounding box center [93, 247] width 137 height 14
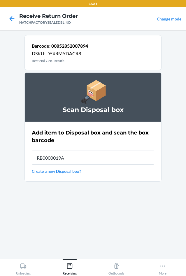
type input "RB0000019A4"
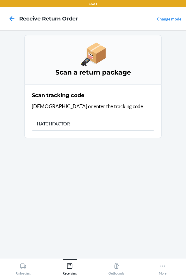
type input "HATCHFACTORY"
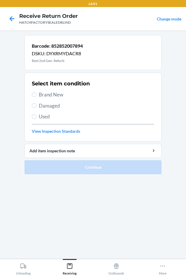
click at [44, 96] on span "Brand New" at bounding box center [97, 95] width 116 height 8
click at [37, 96] on input "Brand New" at bounding box center [34, 94] width 5 height 5
radio input "true"
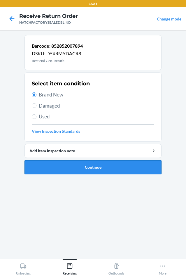
click at [83, 167] on button "Continue" at bounding box center [93, 167] width 137 height 14
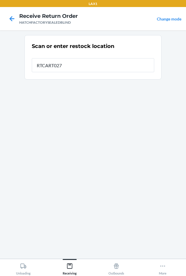
type input "RTCART027"
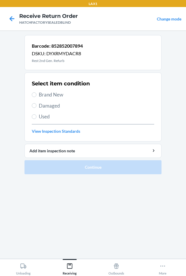
click at [47, 92] on span "Brand New" at bounding box center [97, 95] width 116 height 8
click at [37, 92] on input "Brand New" at bounding box center [34, 94] width 5 height 5
radio input "true"
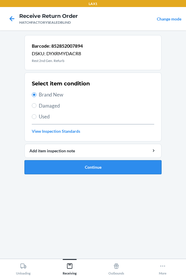
click at [88, 166] on button "Continue" at bounding box center [93, 167] width 137 height 14
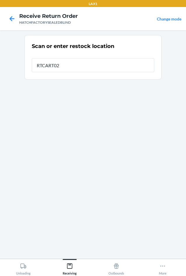
type input "RTCART027"
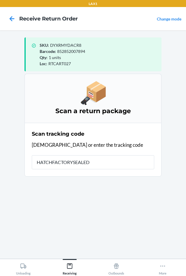
type input "HATCHFACTORYSEALEDB"
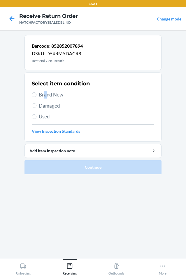
click at [46, 92] on span "Brand New" at bounding box center [97, 95] width 116 height 8
click at [39, 93] on span "Brand New" at bounding box center [97, 95] width 116 height 8
click at [37, 93] on input "Brand New" at bounding box center [34, 94] width 5 height 5
radio input "true"
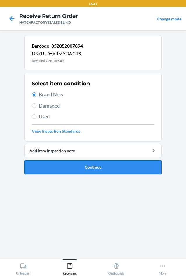
click at [65, 167] on button "Continue" at bounding box center [93, 167] width 137 height 14
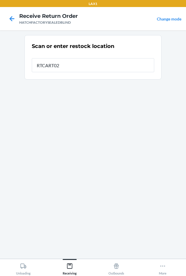
type input "RTCART027"
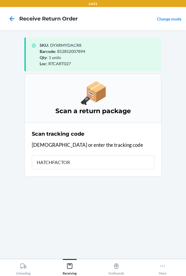
type input "HATCHFACTORY"
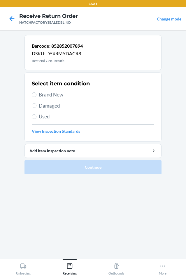
click at [53, 95] on span "Brand New" at bounding box center [97, 95] width 116 height 8
click at [37, 95] on input "Brand New" at bounding box center [34, 94] width 5 height 5
radio input "true"
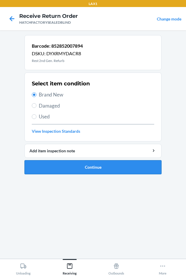
click at [83, 167] on button "Continue" at bounding box center [93, 167] width 137 height 14
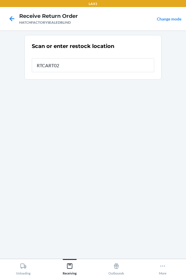
type input "RTCART027"
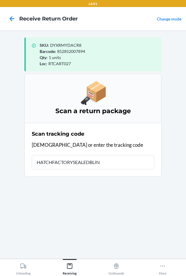
type input "HATCHFACTORYSEALEDBLIND"
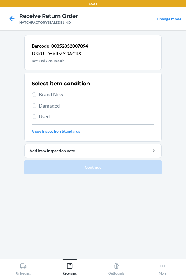
click at [40, 106] on span "Damaged" at bounding box center [97, 106] width 116 height 8
click at [37, 106] on input "Damaged" at bounding box center [34, 105] width 5 height 5
radio input "true"
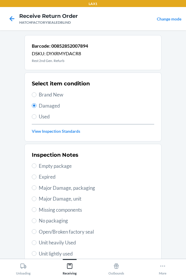
click at [50, 196] on span "Major Damage, unit" at bounding box center [97, 199] width 116 height 8
click at [37, 196] on input "Major Damage, unit" at bounding box center [34, 198] width 5 height 5
radio input "true"
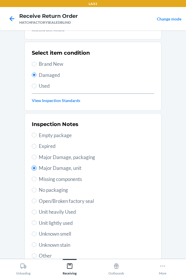
scroll to position [76, 0]
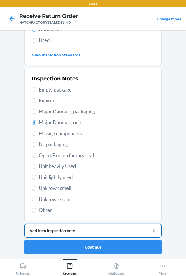
click at [75, 234] on button "Add item inspection note" at bounding box center [93, 231] width 137 height 14
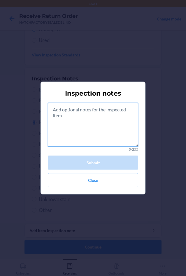
drag, startPoint x: 99, startPoint y: 129, endPoint x: 102, endPoint y: 133, distance: 4.6
click at [102, 133] on textarea at bounding box center [93, 125] width 91 height 44
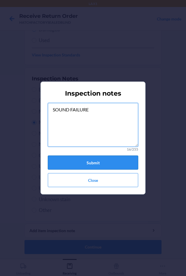
type textarea "SOUND FAILURE"
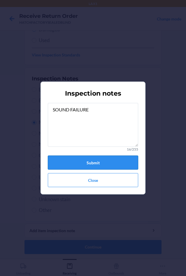
click at [109, 158] on button "Submit" at bounding box center [93, 162] width 91 height 14
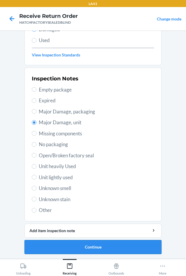
click at [101, 247] on button "Continue" at bounding box center [93, 247] width 137 height 14
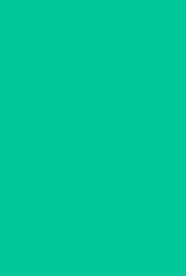
scroll to position [28, 0]
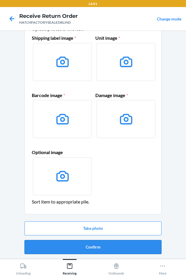
click at [102, 247] on button "Confirm" at bounding box center [93, 247] width 137 height 14
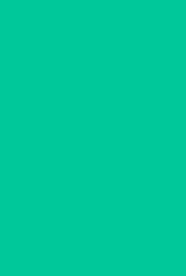
scroll to position [0, 0]
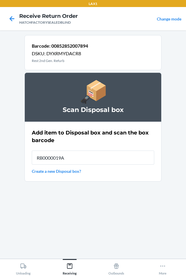
type input "RB0000019A4"
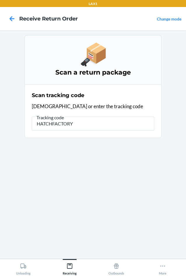
type input "HATCHFACTORYS"
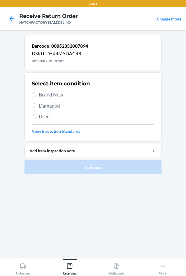
drag, startPoint x: 46, startPoint y: 108, endPoint x: 81, endPoint y: 117, distance: 36.6
click at [52, 109] on span "Damaged" at bounding box center [97, 106] width 116 height 8
click at [42, 105] on span "Damaged" at bounding box center [97, 106] width 116 height 8
click at [37, 105] on input "Damaged" at bounding box center [34, 105] width 5 height 5
radio input "true"
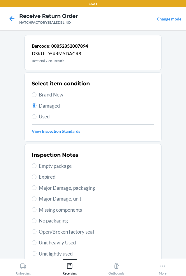
drag, startPoint x: 41, startPoint y: 198, endPoint x: 49, endPoint y: 193, distance: 9.3
click at [43, 196] on span "Major Damage, unit" at bounding box center [97, 199] width 116 height 8
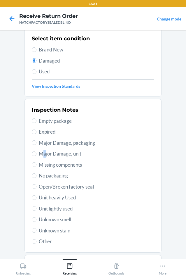
scroll to position [76, 0]
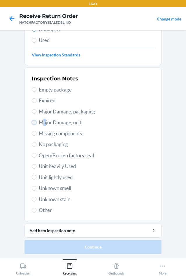
click at [32, 123] on input "Major Damage, unit" at bounding box center [34, 122] width 5 height 5
radio input "true"
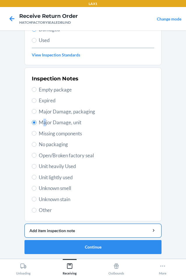
click at [72, 233] on div "Add item inspection note" at bounding box center [93, 230] width 127 height 6
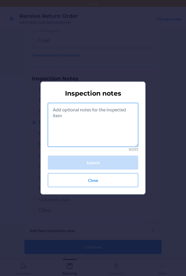
click at [92, 131] on textarea at bounding box center [93, 125] width 91 height 44
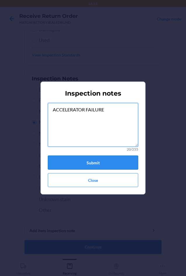
type textarea "ACCELERATOR FAILURE"
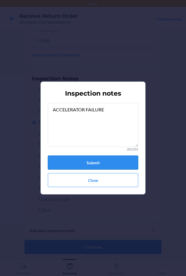
click at [105, 162] on button "Submit" at bounding box center [93, 162] width 91 height 14
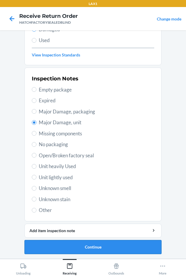
click at [102, 245] on button "Continue" at bounding box center [93, 247] width 137 height 14
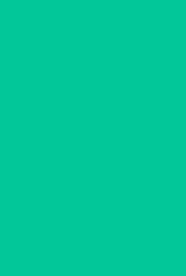
scroll to position [28, 0]
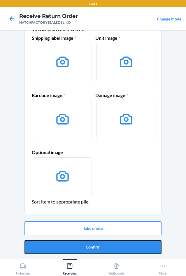
click at [102, 245] on button "Confirm" at bounding box center [93, 247] width 137 height 14
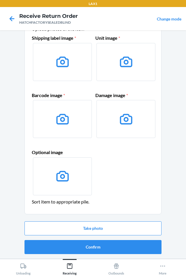
scroll to position [0, 0]
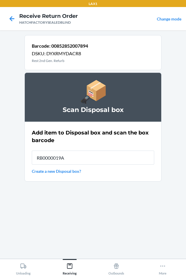
type input "RB0000019A4"
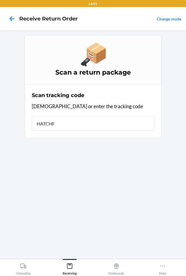
type input "HATCHFA"
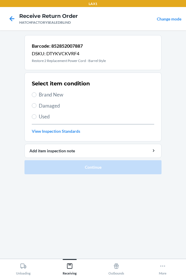
click at [48, 106] on span "Damaged" at bounding box center [97, 106] width 116 height 8
click at [37, 106] on input "Damaged" at bounding box center [34, 105] width 5 height 5
radio input "true"
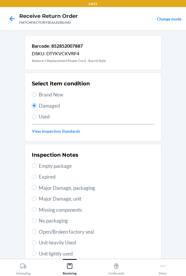
drag, startPoint x: 54, startPoint y: 233, endPoint x: 66, endPoint y: 231, distance: 12.5
click at [54, 232] on span "Open/Broken factory seal" at bounding box center [97, 232] width 116 height 8
click at [37, 232] on input "Open/Broken factory seal" at bounding box center [34, 231] width 5 height 5
radio input "true"
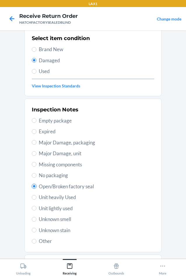
scroll to position [76, 0]
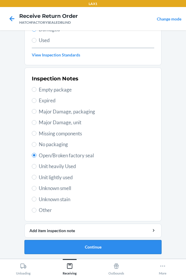
click at [92, 244] on button "Continue" at bounding box center [93, 247] width 137 height 14
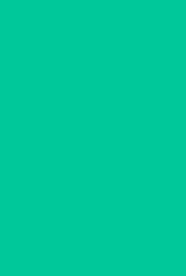
scroll to position [28, 0]
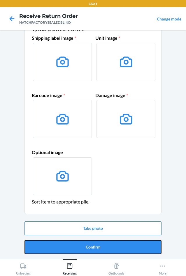
click at [92, 244] on button "Confirm" at bounding box center [93, 247] width 137 height 14
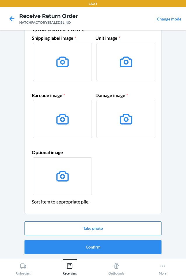
scroll to position [0, 0]
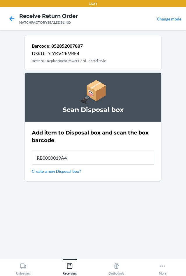
type input "RB0000019A4"
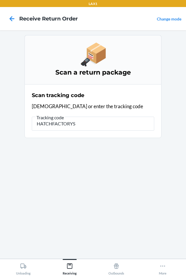
type input "HATCHFACTORYSE"
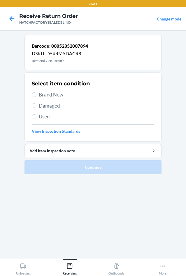
click at [44, 106] on span "Damaged" at bounding box center [97, 106] width 116 height 8
click at [37, 106] on input "Damaged" at bounding box center [34, 105] width 5 height 5
radio input "true"
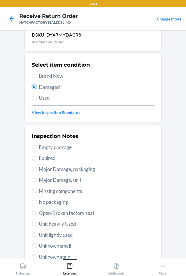
scroll to position [29, 0]
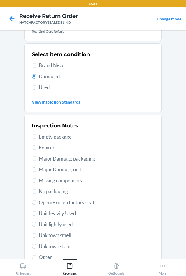
drag, startPoint x: 44, startPoint y: 170, endPoint x: 69, endPoint y: 174, distance: 25.9
click at [49, 173] on span "Major Damage, unit" at bounding box center [97, 170] width 116 height 8
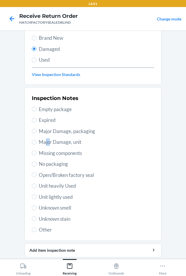
scroll to position [76, 0]
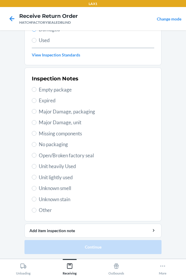
click at [34, 121] on label "Major Damage, unit" at bounding box center [93, 123] width 123 height 8
click at [34, 121] on input "Major Damage, unit" at bounding box center [34, 122] width 5 height 5
radio input "true"
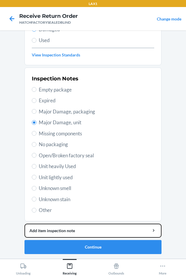
drag, startPoint x: 80, startPoint y: 229, endPoint x: 90, endPoint y: 151, distance: 78.1
click at [80, 222] on li "Barcode: 00852852007894 DSKU: DYXRMYDACR8 Rest 2nd Gen. Refurb Select item cond…" at bounding box center [93, 106] width 137 height 295
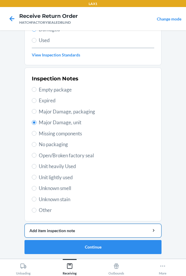
click at [95, 231] on div "Add item inspection note" at bounding box center [93, 230] width 127 height 6
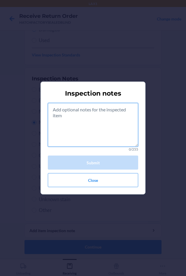
click at [102, 132] on textarea at bounding box center [93, 125] width 91 height 44
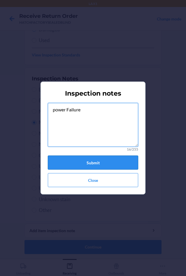
type textarea "power Failure"
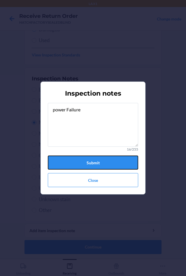
drag, startPoint x: 98, startPoint y: 158, endPoint x: 96, endPoint y: 181, distance: 22.9
click at [98, 158] on button "Submit" at bounding box center [93, 162] width 91 height 14
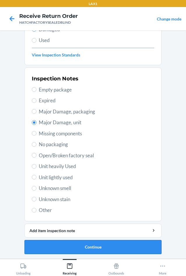
click at [89, 248] on button "Continue" at bounding box center [93, 247] width 137 height 14
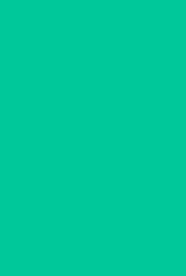
scroll to position [28, 0]
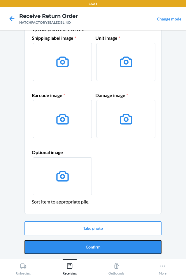
click at [89, 248] on button "Confirm" at bounding box center [93, 247] width 137 height 14
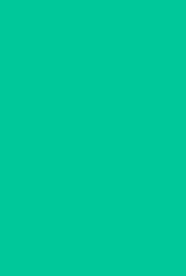
scroll to position [0, 0]
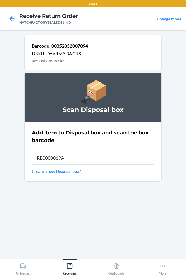
type input "RB0000019A4"
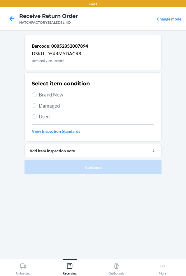
click at [50, 107] on span "Damaged" at bounding box center [97, 106] width 116 height 8
click at [37, 107] on input "Damaged" at bounding box center [34, 105] width 5 height 5
radio input "true"
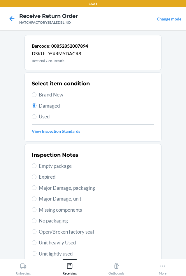
click at [41, 197] on span "Major Damage, unit" at bounding box center [97, 199] width 116 height 8
click at [37, 197] on input "Major Damage, unit" at bounding box center [34, 198] width 5 height 5
radio input "true"
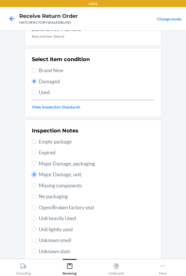
scroll to position [76, 0]
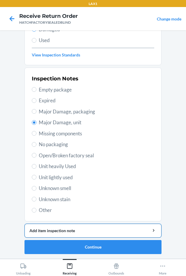
click at [107, 229] on div "Add item inspection note" at bounding box center [93, 230] width 127 height 6
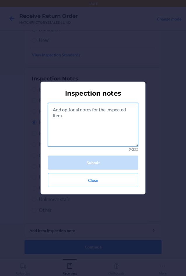
click at [97, 136] on textarea at bounding box center [93, 125] width 91 height 44
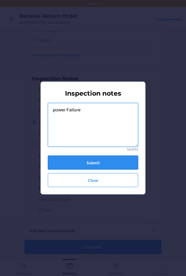
type textarea "power Failure"
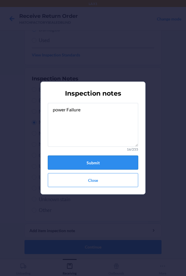
click at [115, 157] on button "Submit" at bounding box center [93, 162] width 91 height 14
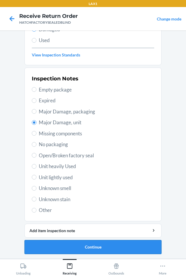
click at [92, 249] on button "Continue" at bounding box center [93, 247] width 137 height 14
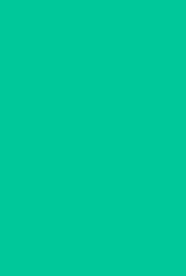
scroll to position [28, 0]
click at [92, 249] on button "Confirm" at bounding box center [93, 247] width 137 height 14
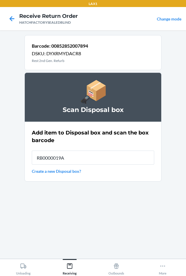
type input "RB0000019A4"
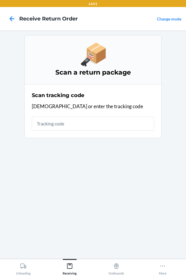
drag, startPoint x: 22, startPoint y: 85, endPoint x: 160, endPoint y: 214, distance: 188.8
click at [160, 214] on section "Scan a return package Scan tracking code Scan or enter the tracking code" at bounding box center [93, 144] width 137 height 219
